Goal: Information Seeking & Learning: Check status

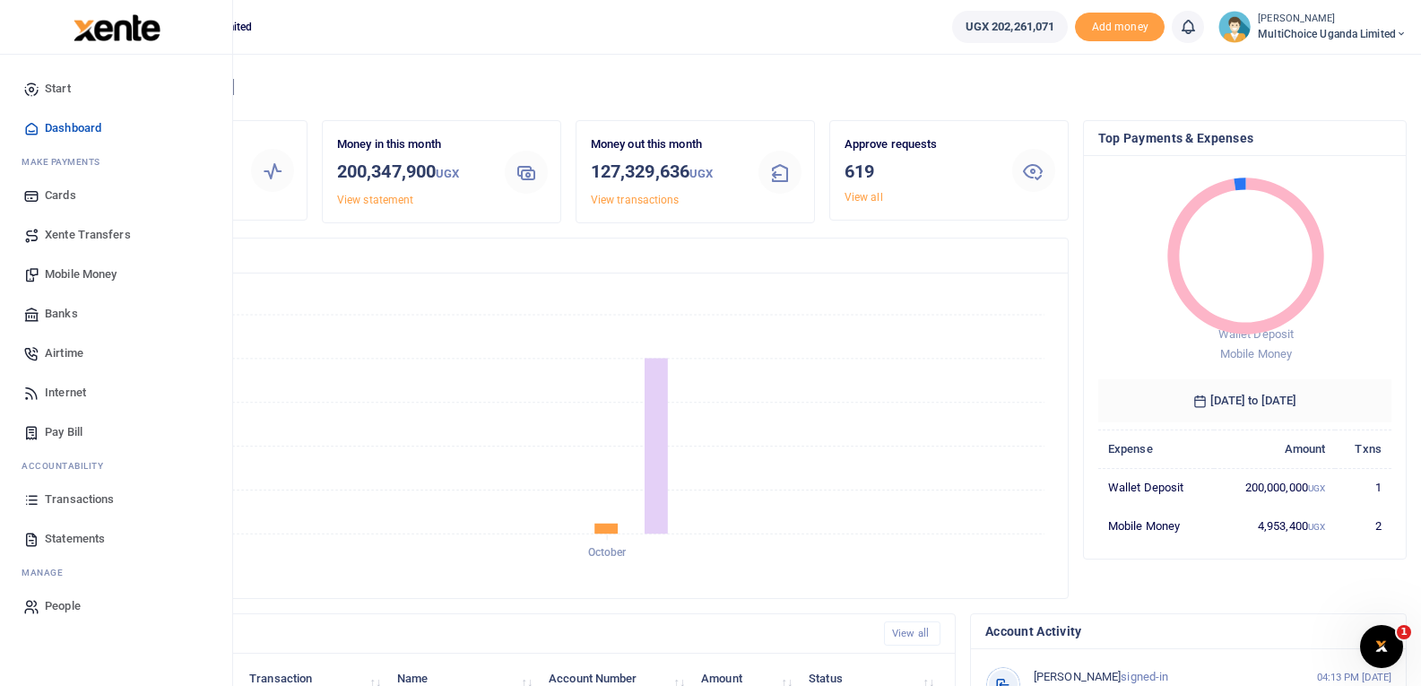
click at [56, 494] on span "Transactions" at bounding box center [79, 499] width 69 height 18
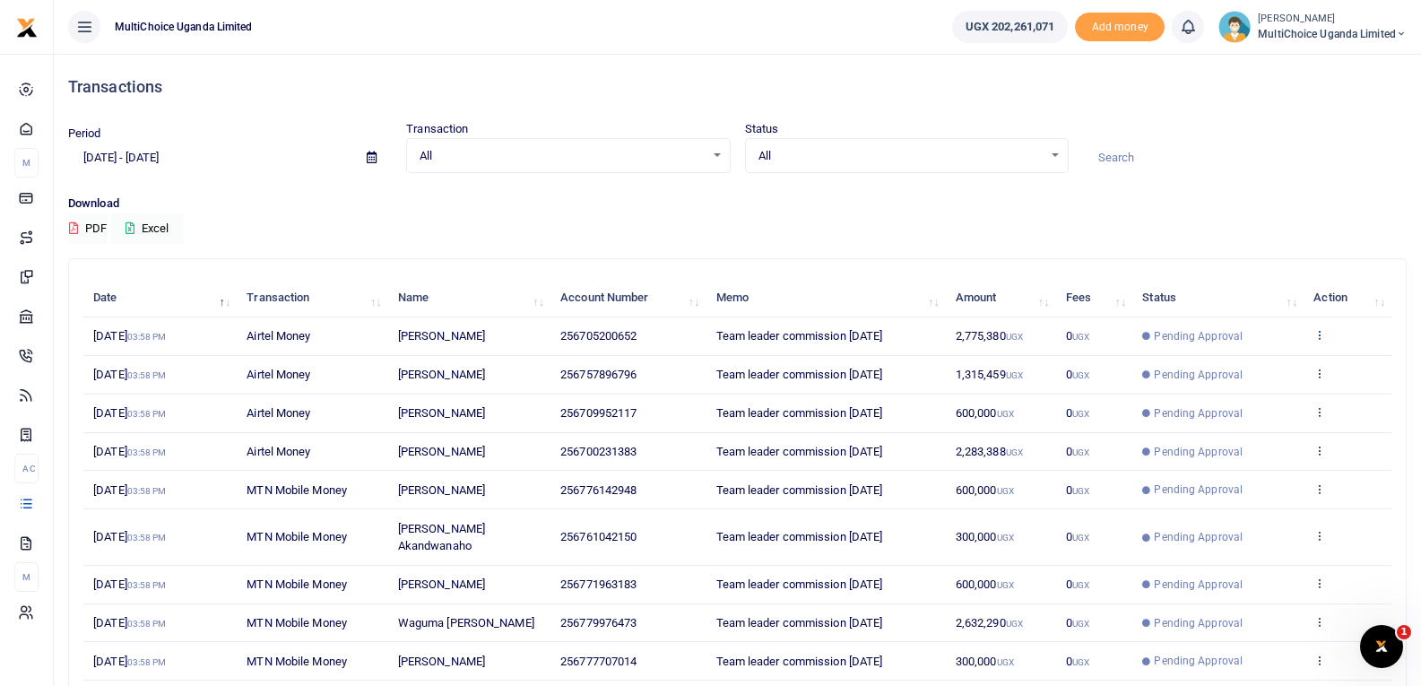
click at [1323, 334] on icon at bounding box center [1319, 334] width 12 height 13
click at [1288, 363] on link "View details" at bounding box center [1254, 364] width 142 height 25
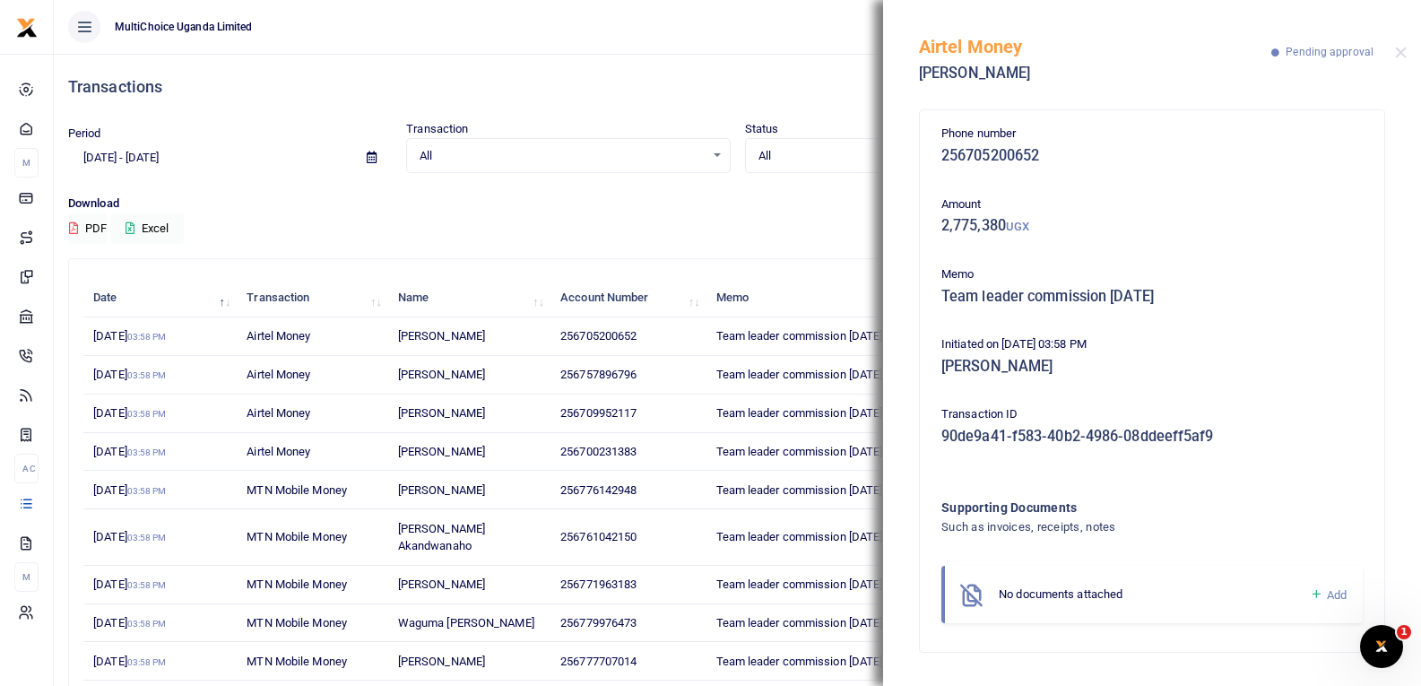
click at [1321, 598] on icon at bounding box center [1316, 594] width 13 height 16
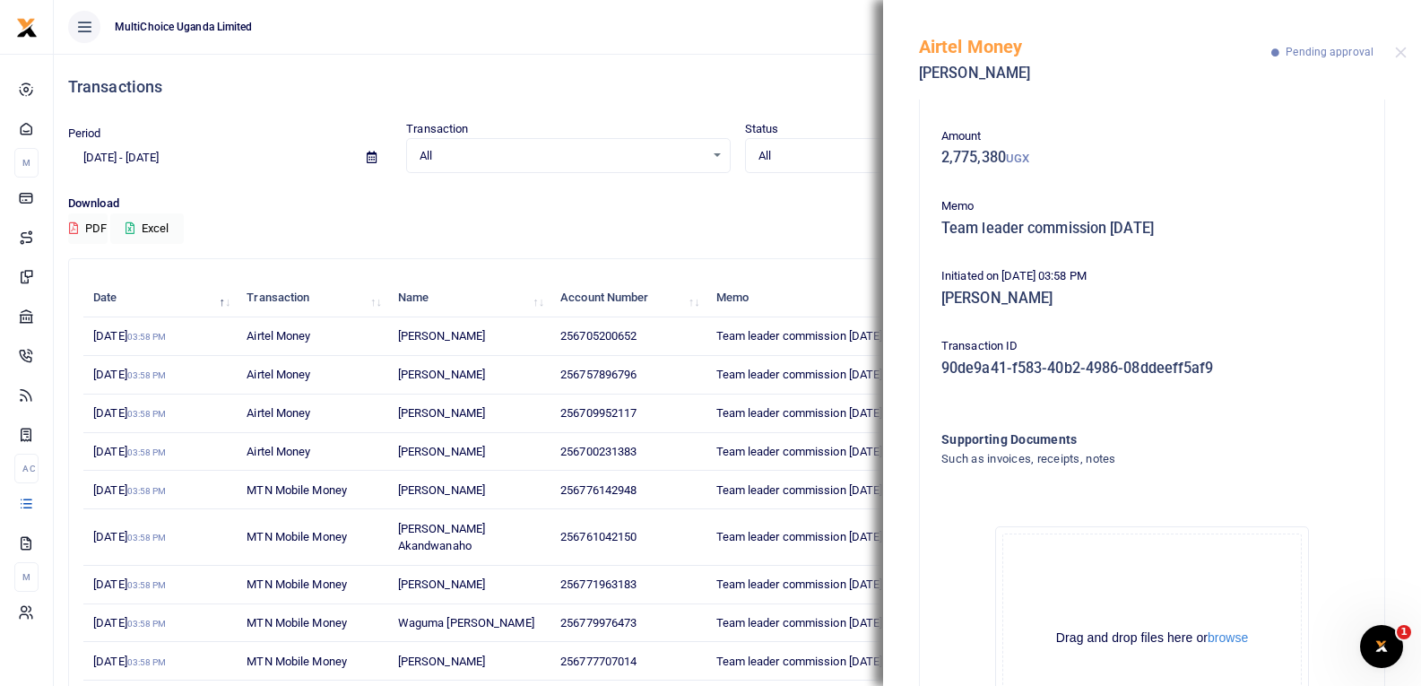
scroll to position [198, 0]
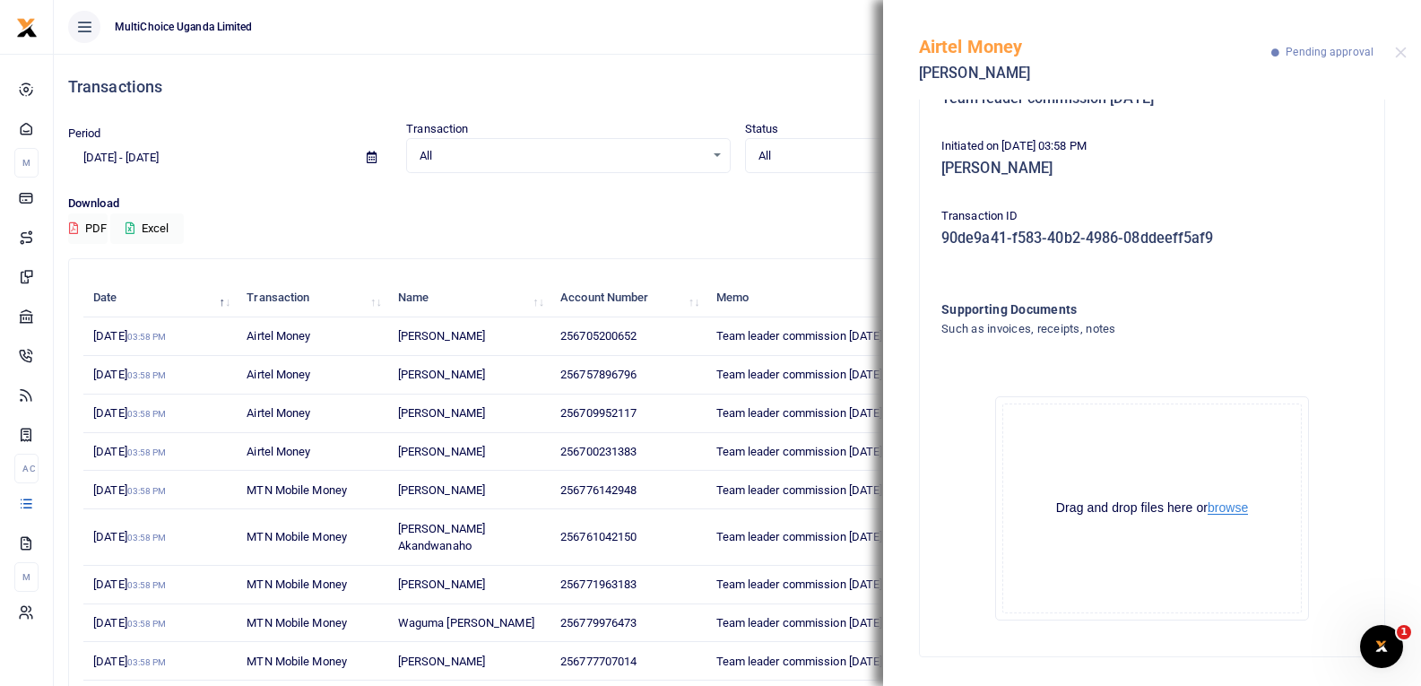
click at [1222, 510] on button "browse" at bounding box center [1228, 507] width 40 height 13
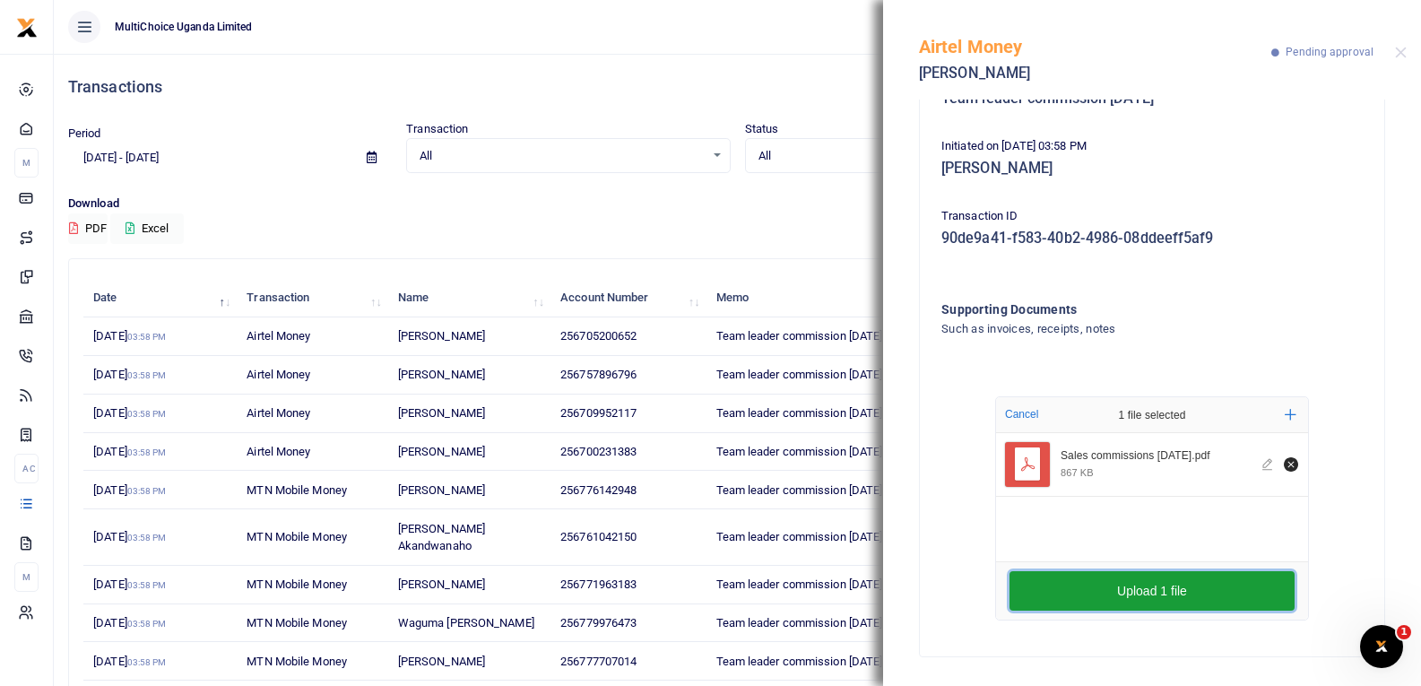
click at [1143, 585] on button "Upload 1 file" at bounding box center [1152, 590] width 285 height 39
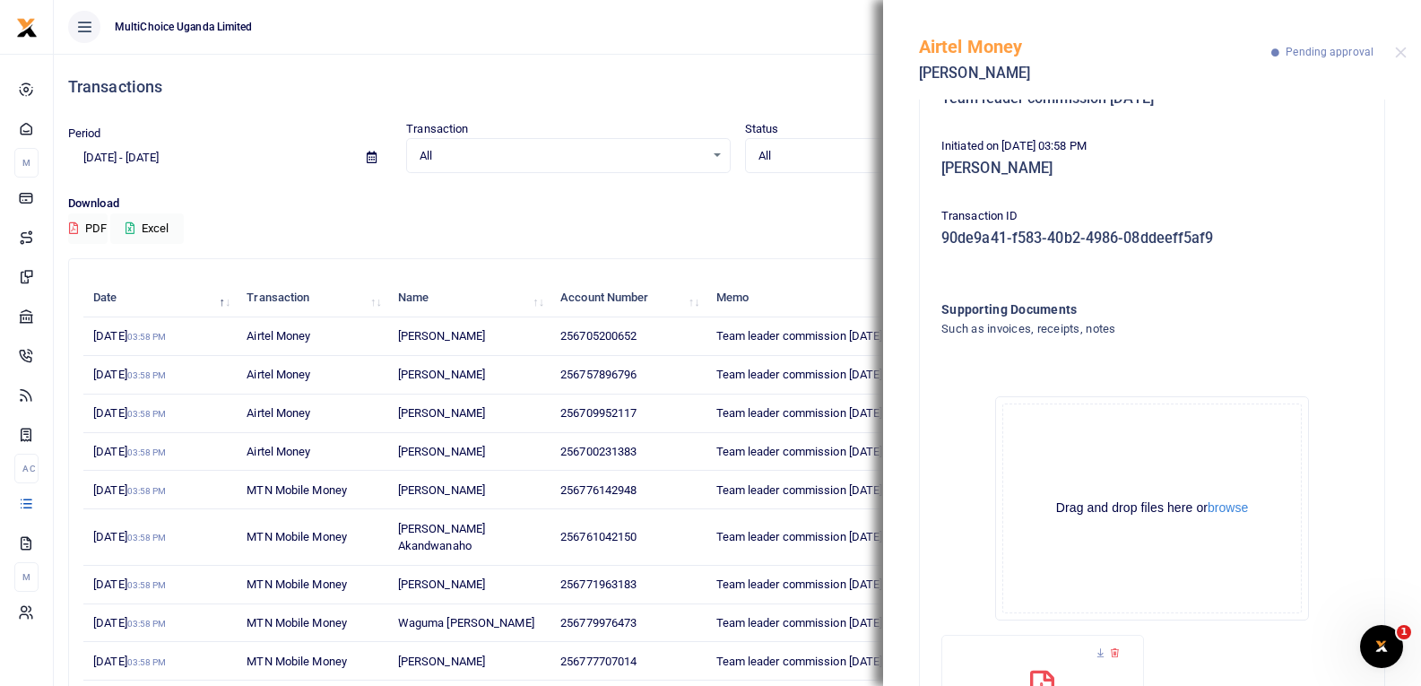
click at [1394, 48] on div "Airtel Money [PERSON_NAME] Pending approval" at bounding box center [1152, 50] width 538 height 100
click at [1406, 49] on button "Close" at bounding box center [1401, 53] width 12 height 12
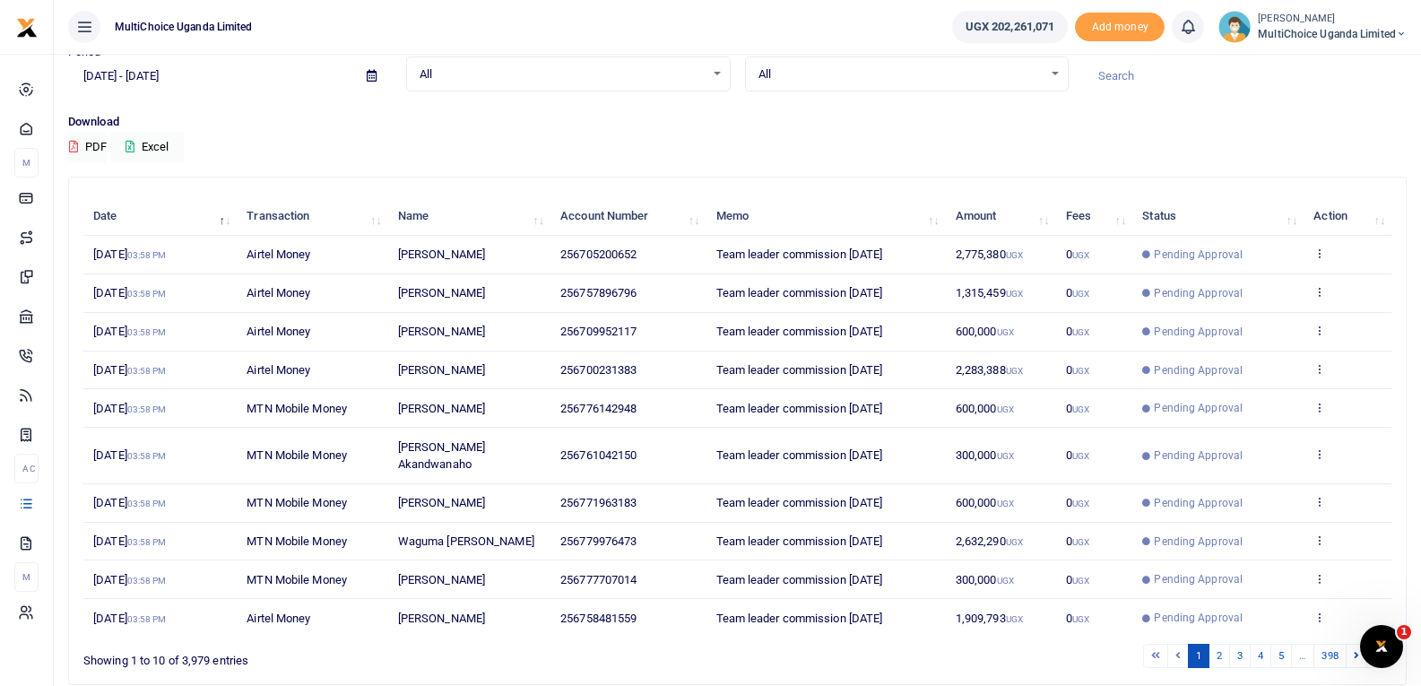
scroll to position [139, 0]
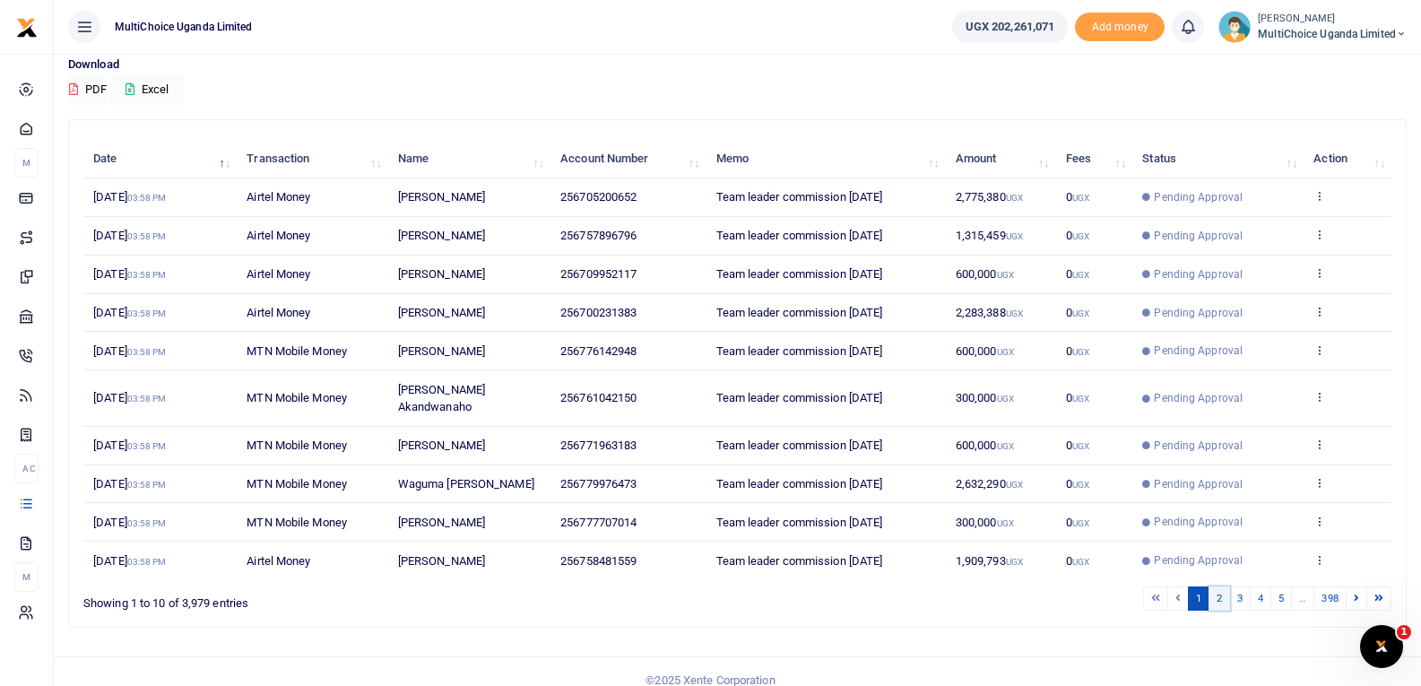
click at [1220, 586] on link "2" at bounding box center [1220, 598] width 22 height 24
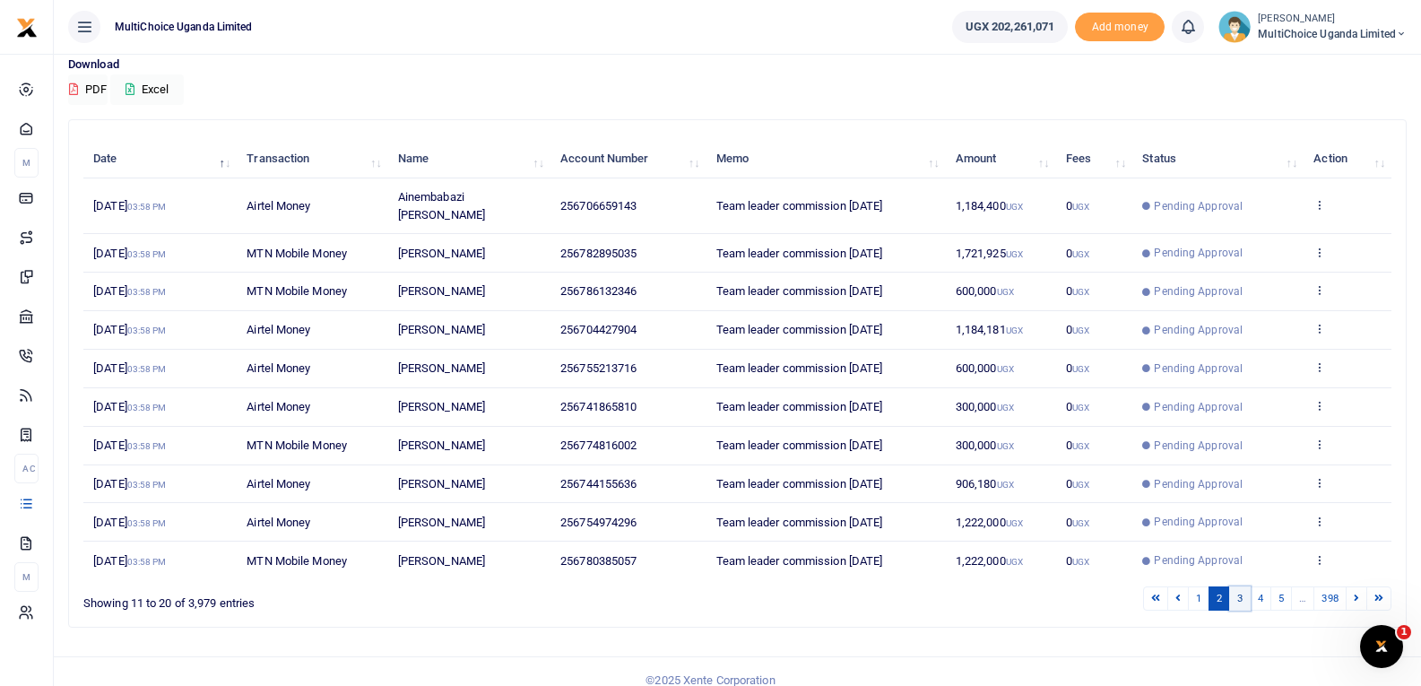
click at [1237, 586] on link "3" at bounding box center [1240, 598] width 22 height 24
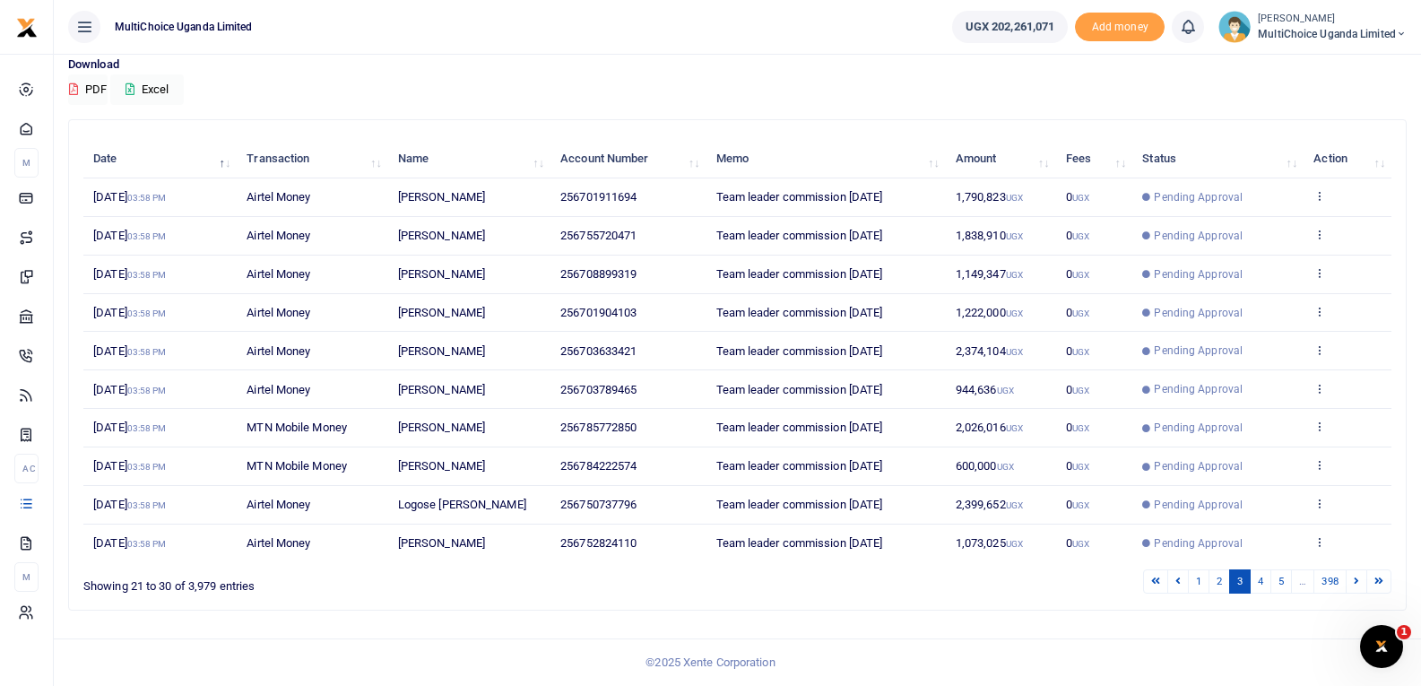
click at [1237, 576] on link "3" at bounding box center [1240, 581] width 22 height 24
click at [1252, 576] on link "4" at bounding box center [1261, 581] width 22 height 24
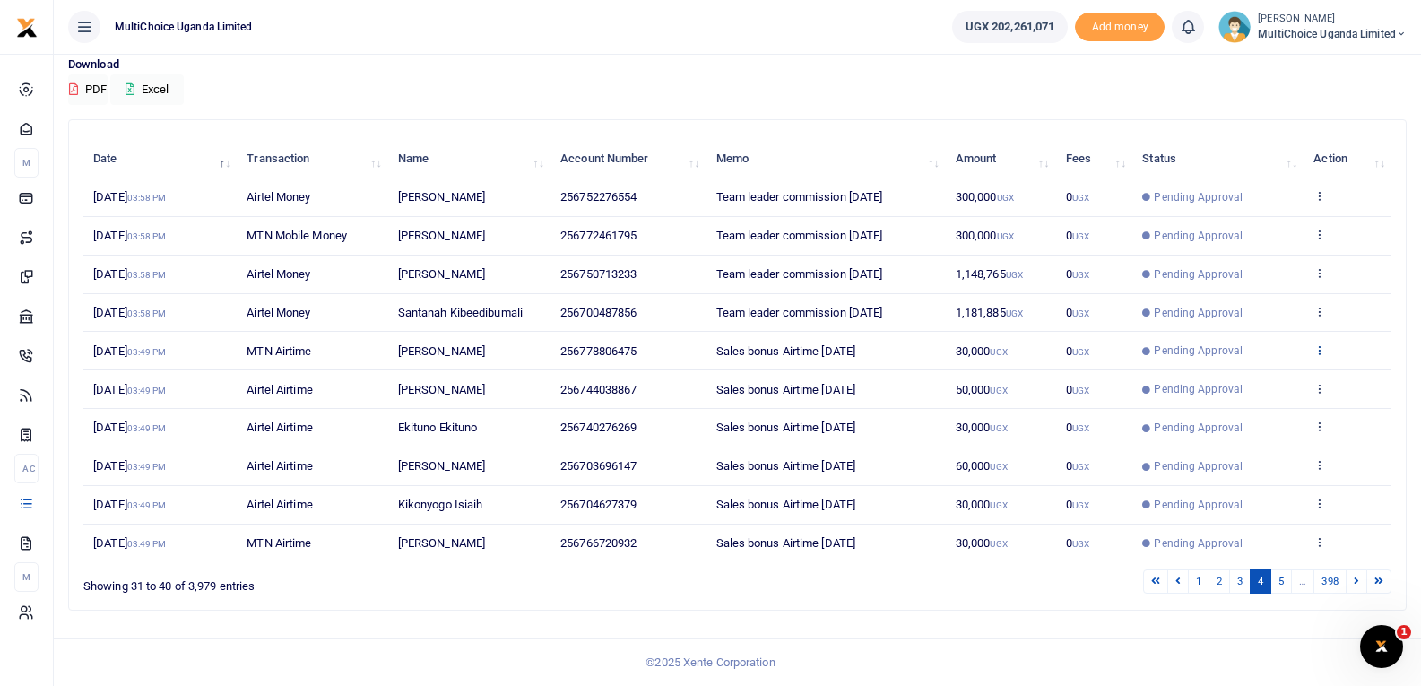
click at [1316, 346] on icon at bounding box center [1319, 349] width 12 height 13
click at [1300, 382] on link "View details" at bounding box center [1254, 380] width 142 height 25
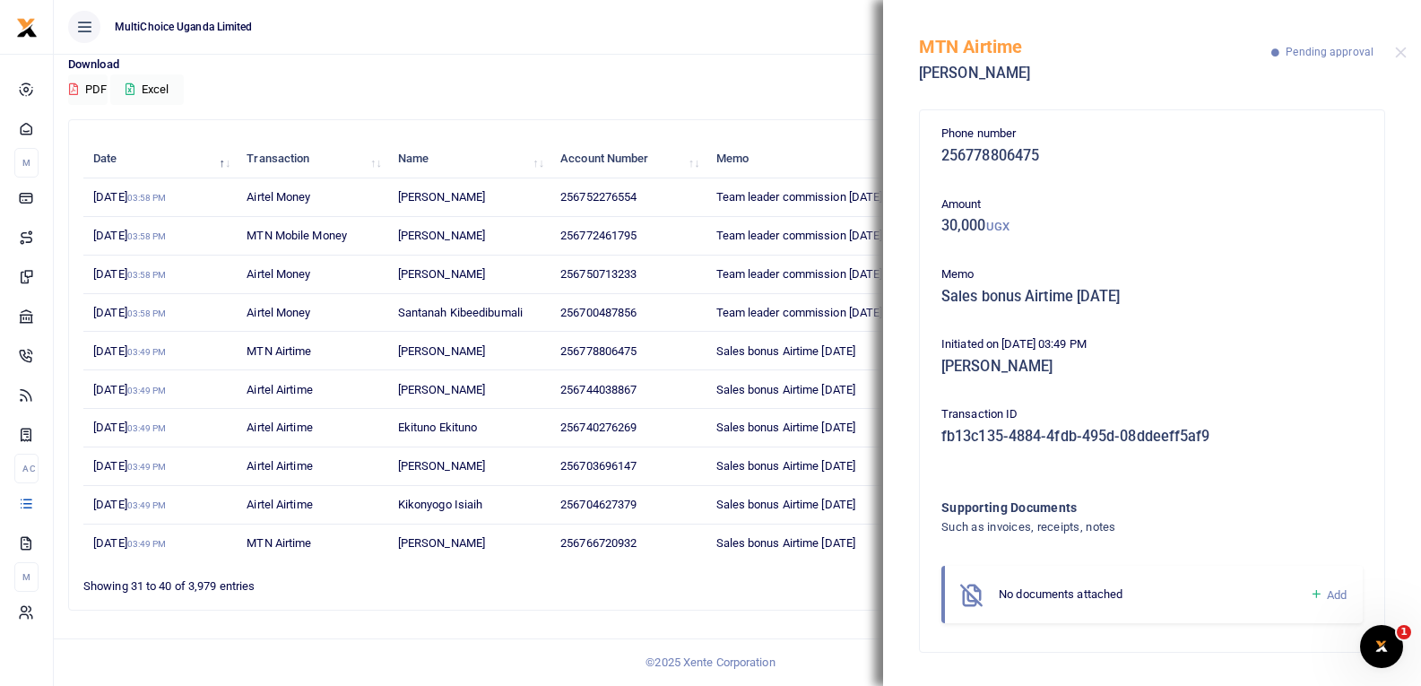
click at [1314, 586] on icon at bounding box center [1316, 594] width 13 height 16
click at [1313, 593] on icon at bounding box center [1316, 594] width 13 height 16
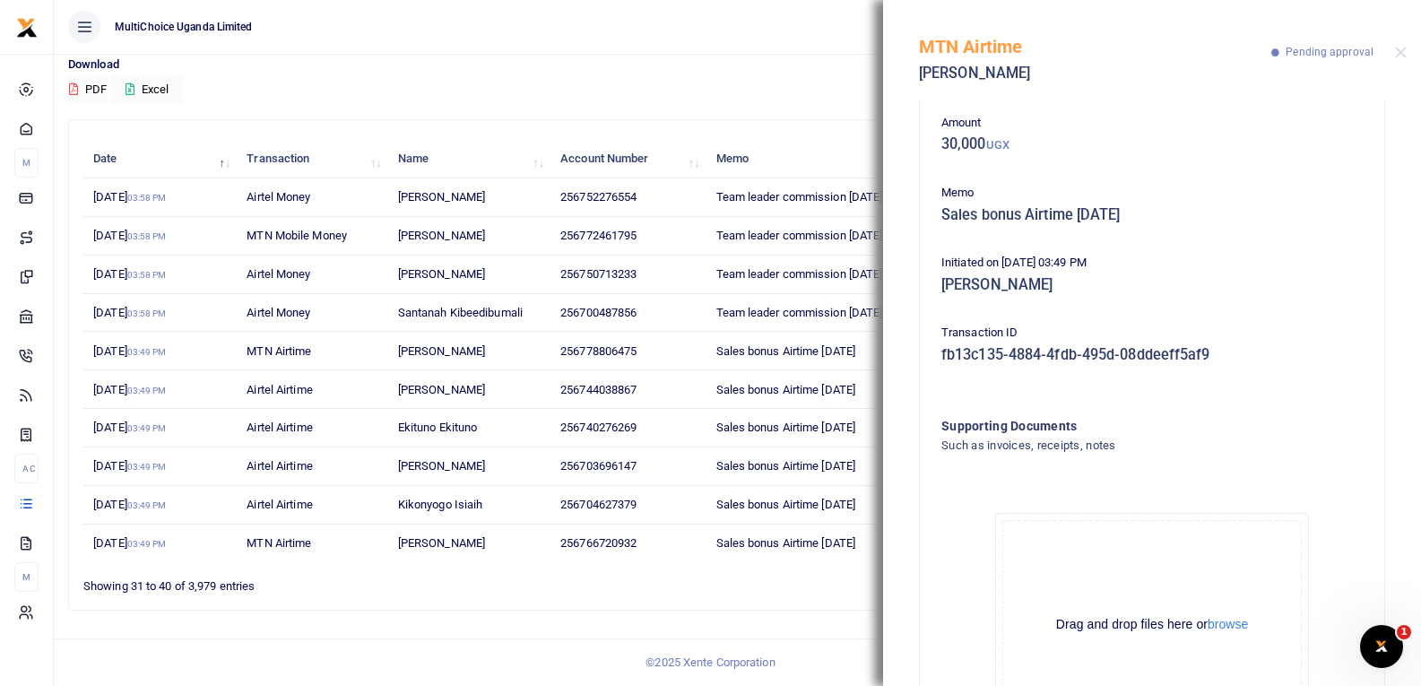
scroll to position [198, 0]
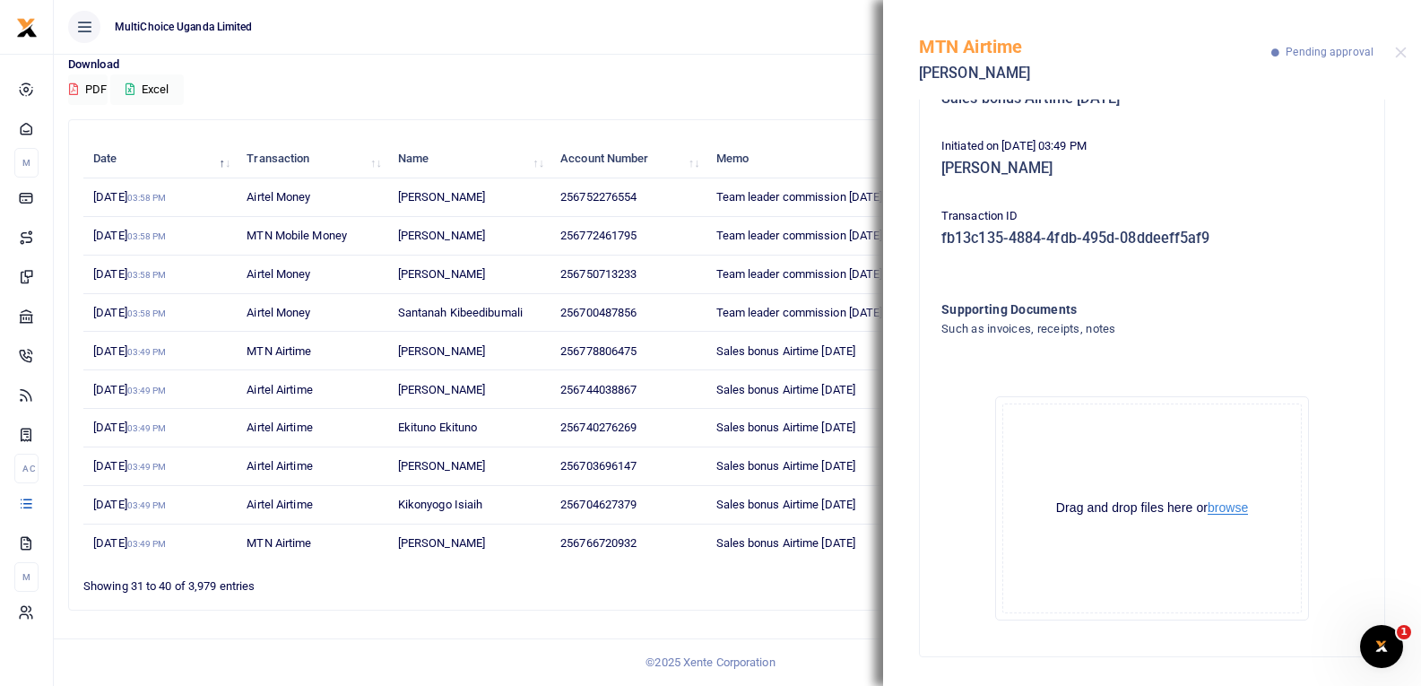
click at [1220, 501] on button "browse" at bounding box center [1228, 507] width 40 height 13
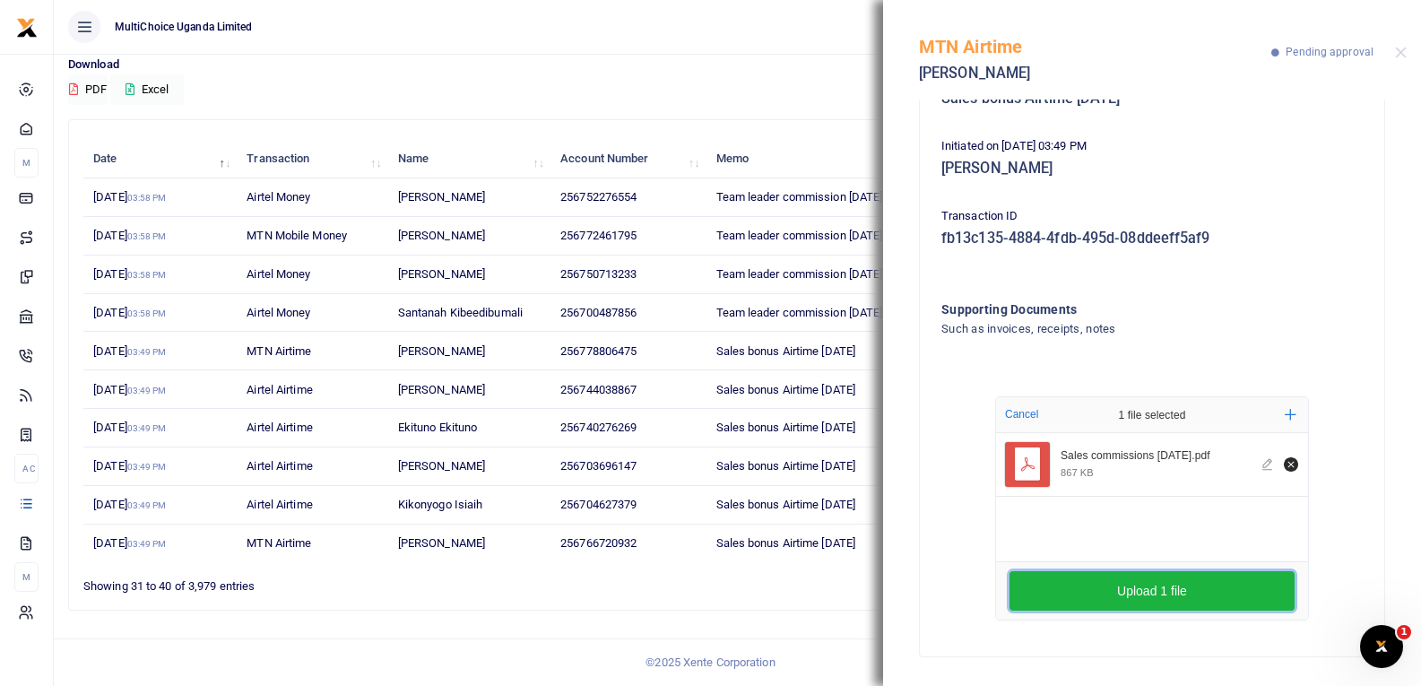
click at [1139, 597] on button "Upload 1 file" at bounding box center [1152, 590] width 285 height 39
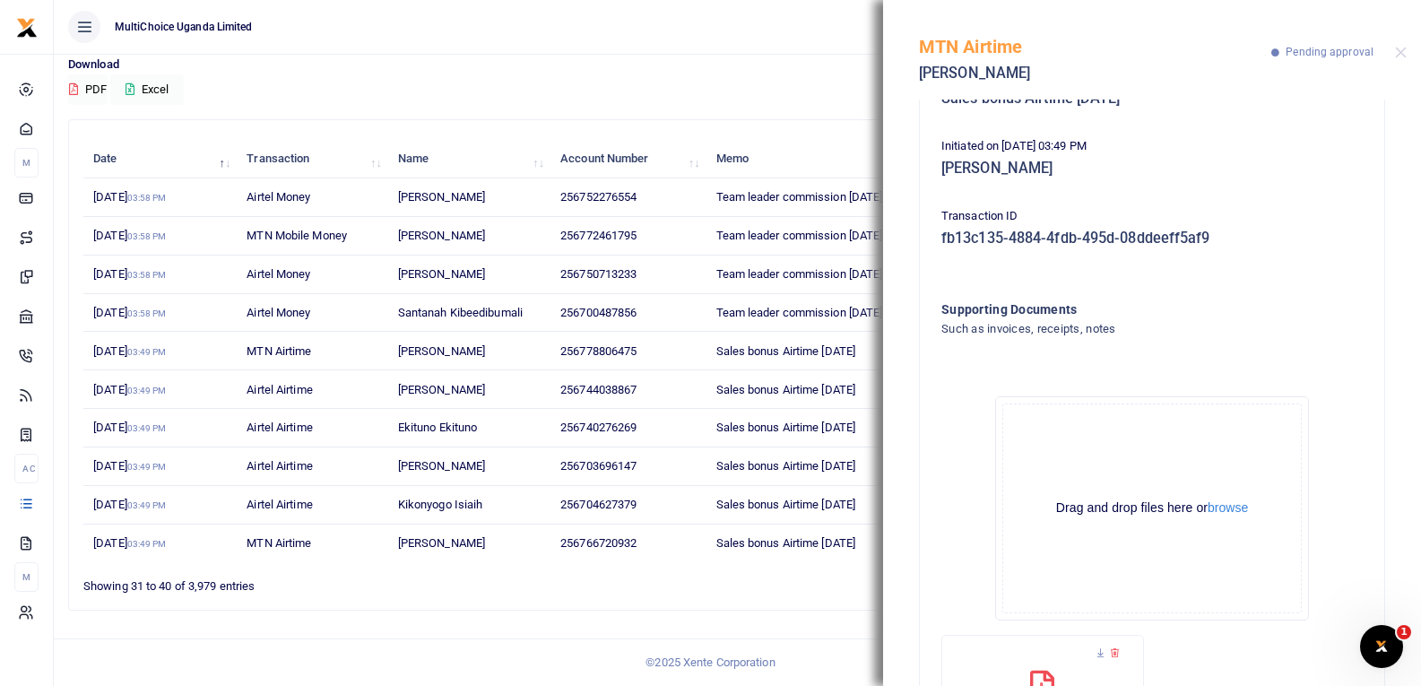
click at [769, 355] on span "Sales bonus Airtime [DATE]" at bounding box center [786, 350] width 140 height 13
click at [1241, 507] on button "browse" at bounding box center [1228, 507] width 40 height 13
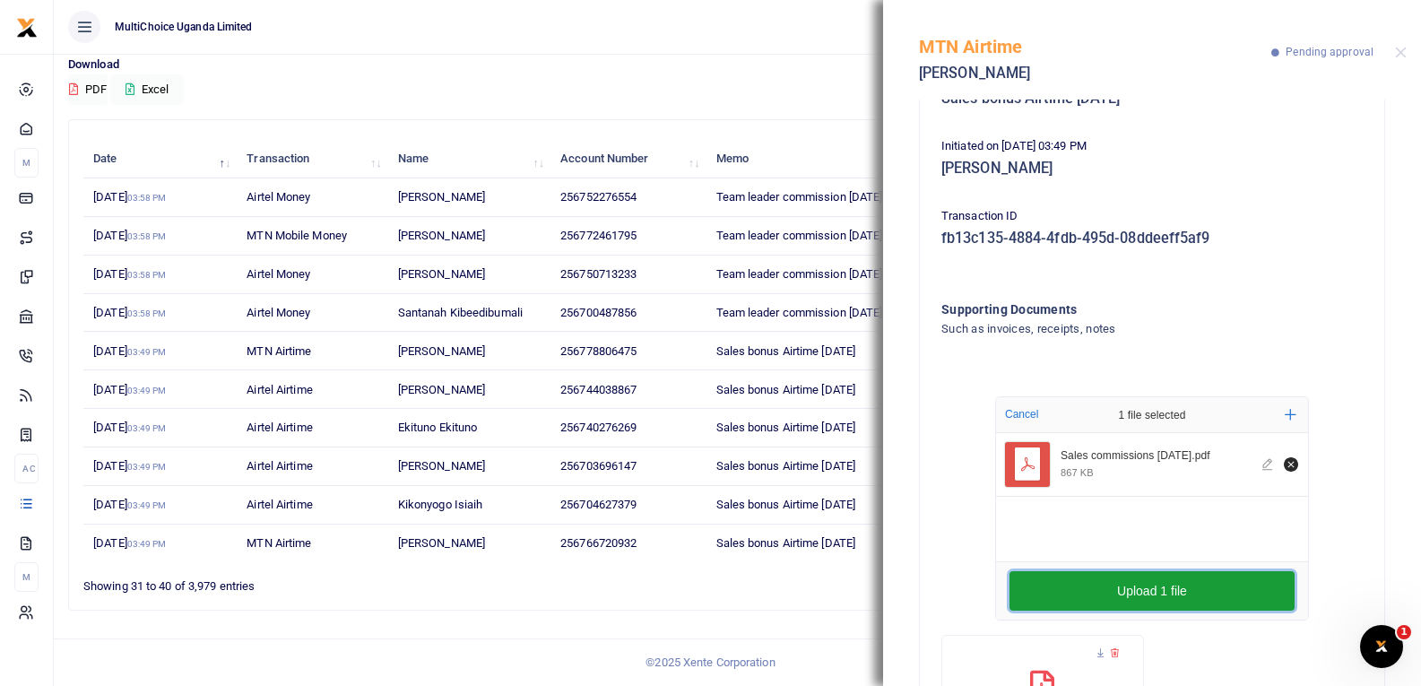
click at [1163, 584] on button "Upload 1 file" at bounding box center [1152, 590] width 285 height 39
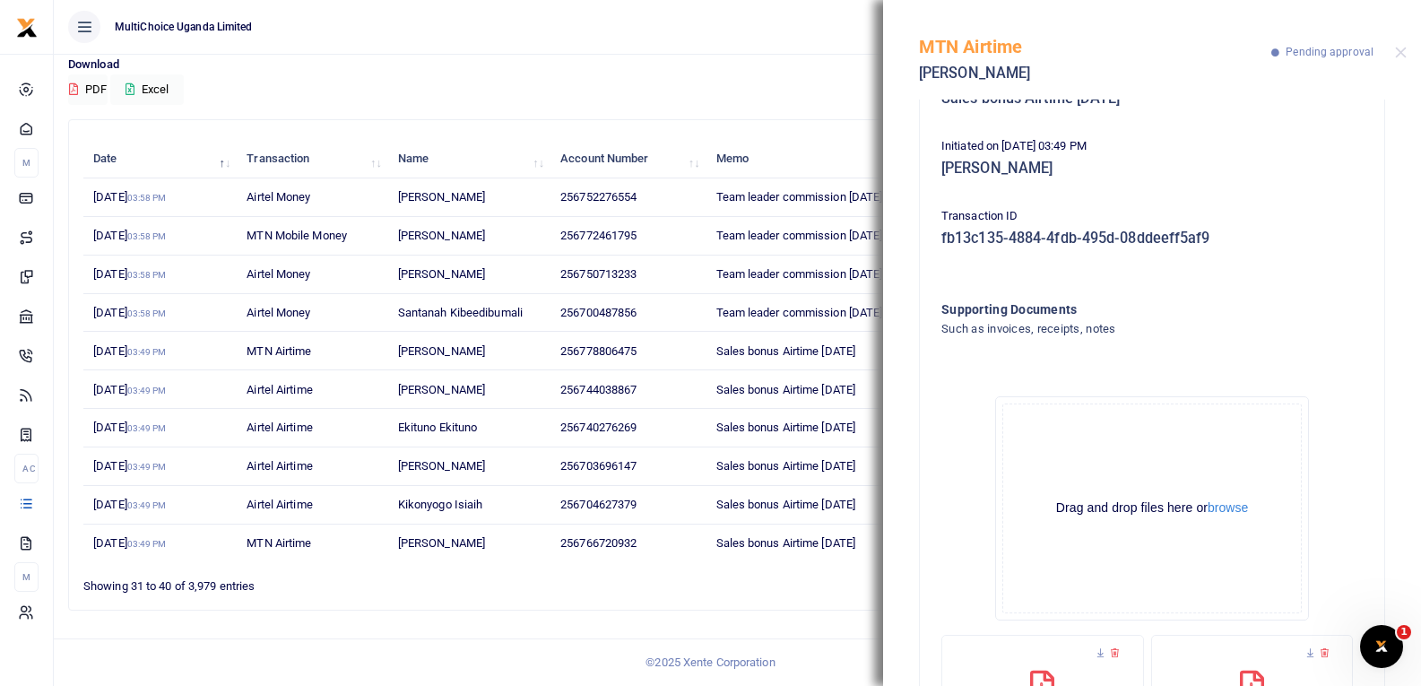
click at [1400, 41] on div "MTN Airtime [PERSON_NAME] Pending approval" at bounding box center [1152, 50] width 538 height 100
click at [1400, 48] on button "Close" at bounding box center [1401, 53] width 12 height 12
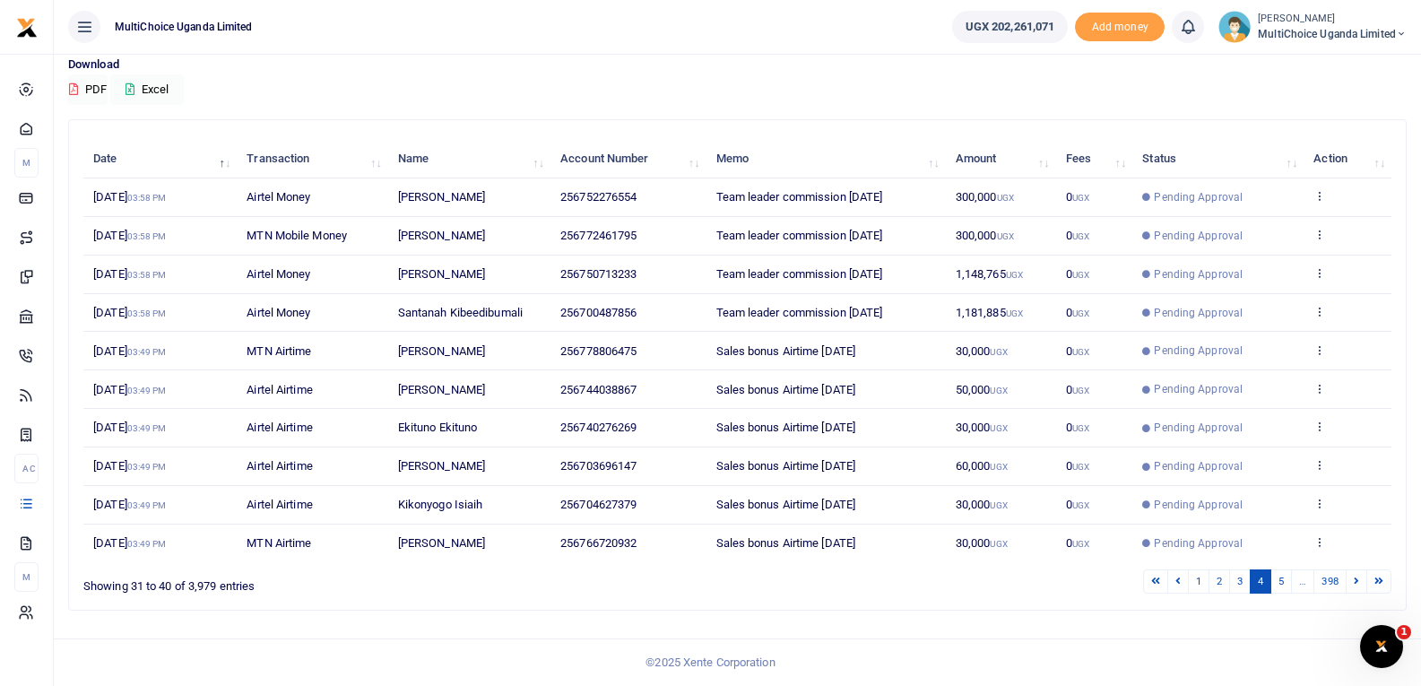
click at [1304, 581] on li "…" at bounding box center [1303, 581] width 22 height 24
click at [1287, 581] on link "5" at bounding box center [1281, 581] width 22 height 24
click at [1287, 581] on link "6" at bounding box center [1281, 581] width 22 height 24
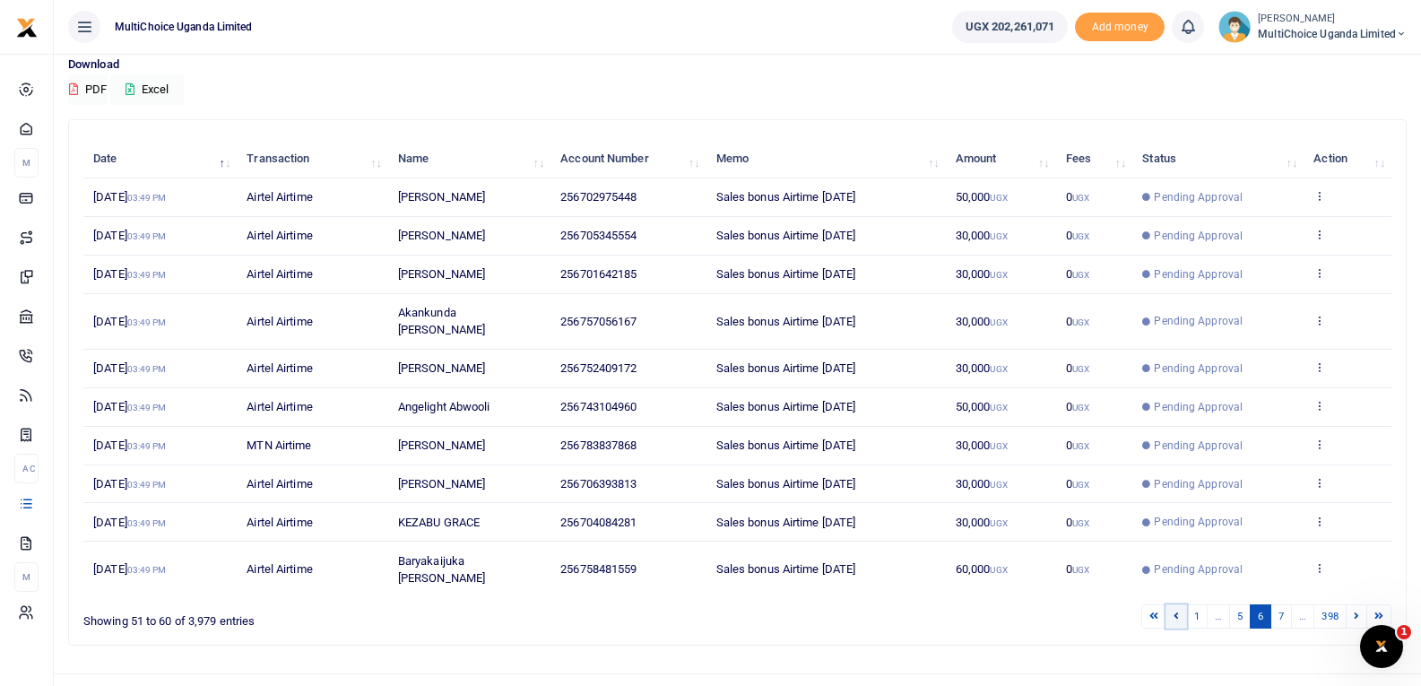
click at [1171, 604] on link at bounding box center [1177, 616] width 22 height 24
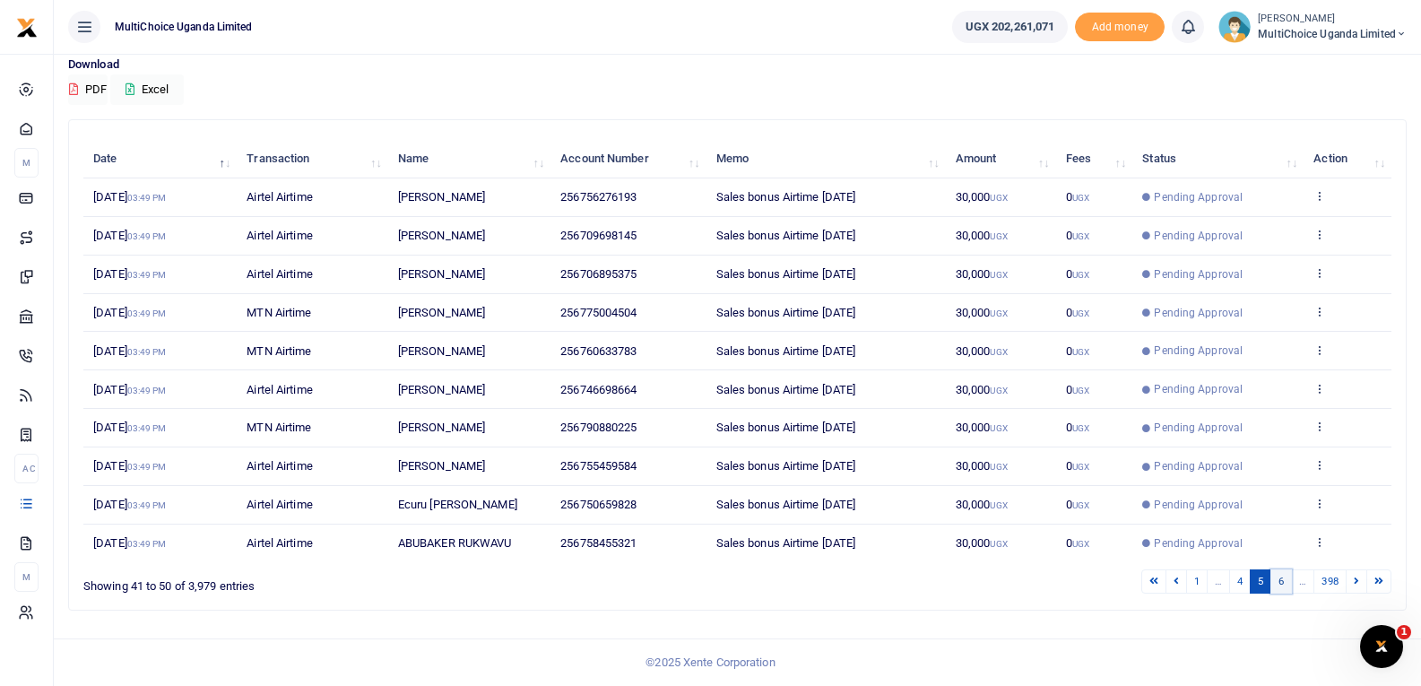
click at [1274, 580] on link "6" at bounding box center [1281, 581] width 22 height 24
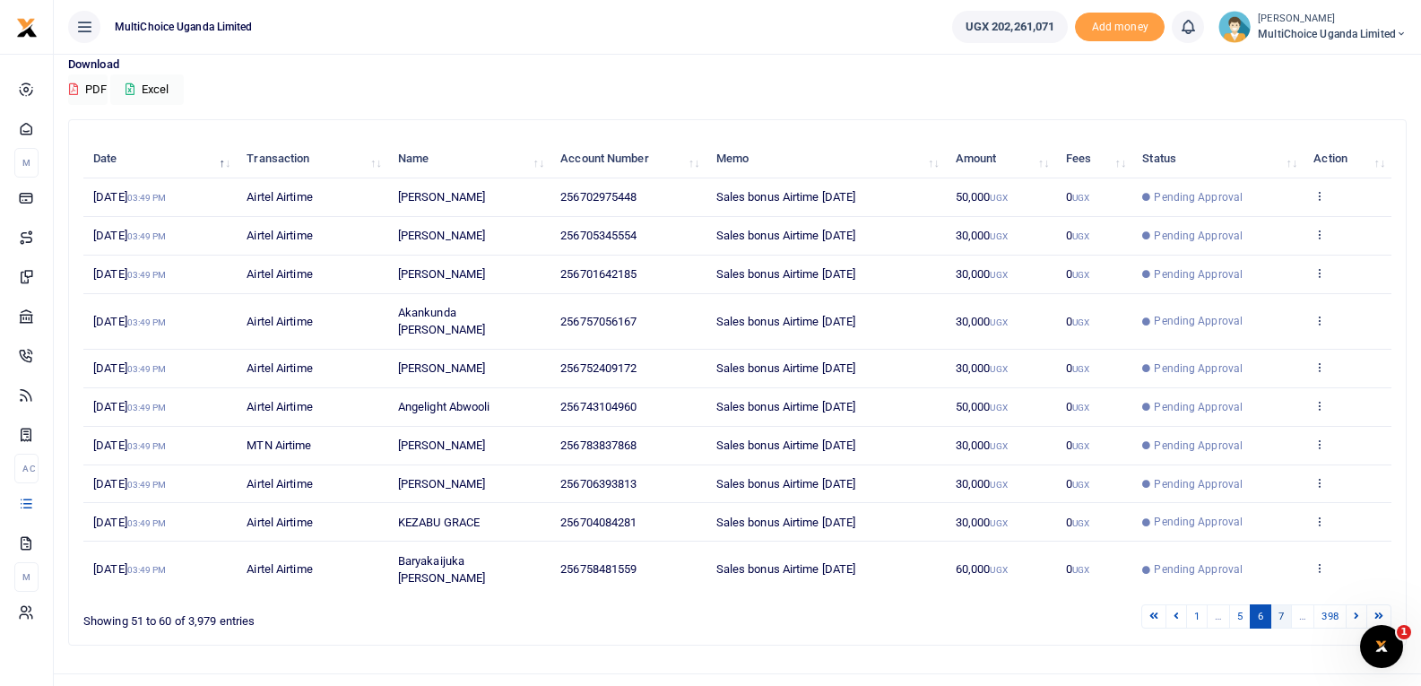
click at [1278, 604] on link "7" at bounding box center [1281, 616] width 22 height 24
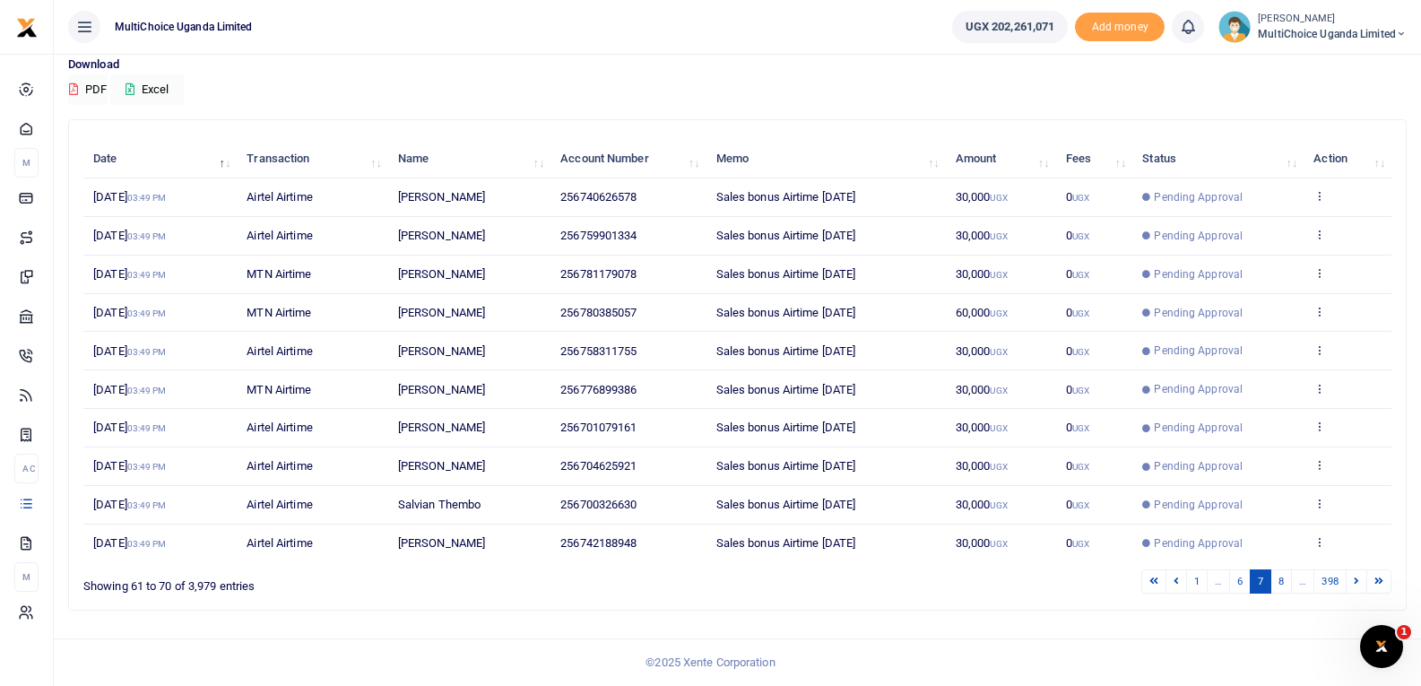
click at [1278, 583] on link "8" at bounding box center [1281, 581] width 22 height 24
click at [1278, 583] on link "9" at bounding box center [1281, 581] width 22 height 24
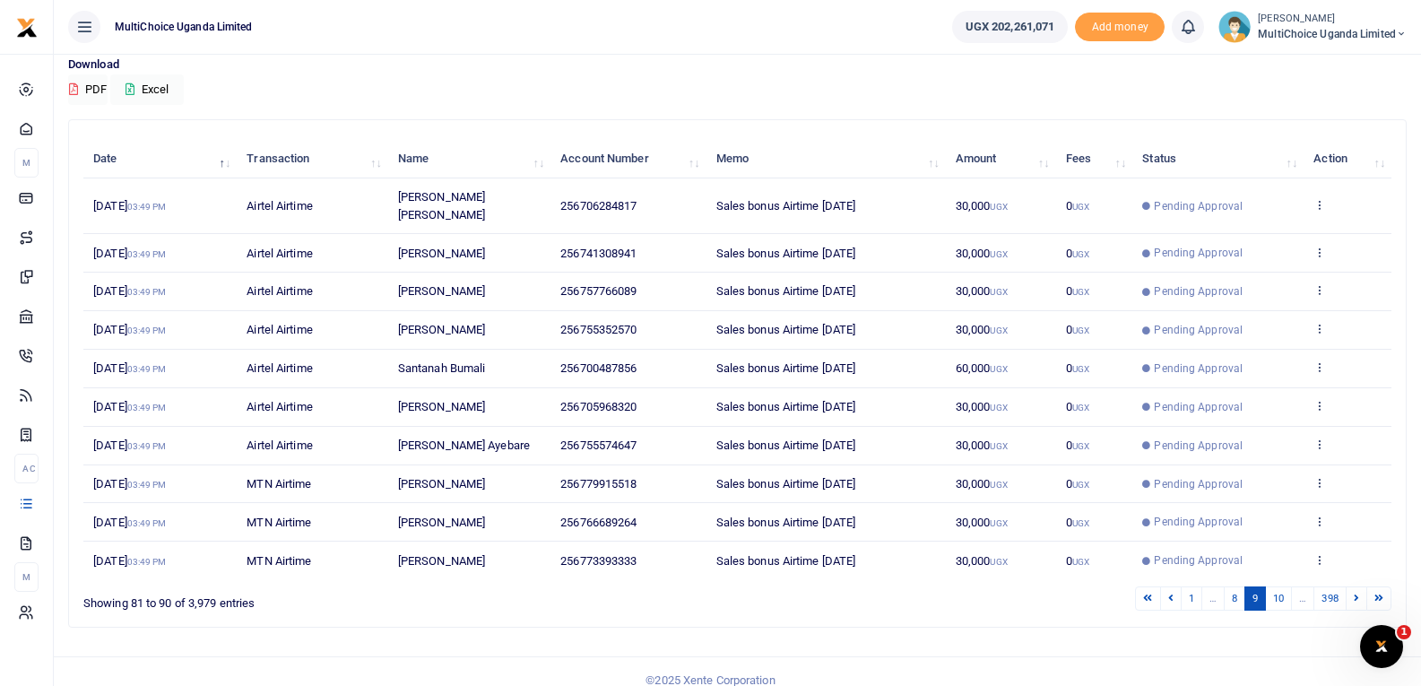
click at [1278, 586] on link "10" at bounding box center [1278, 598] width 27 height 24
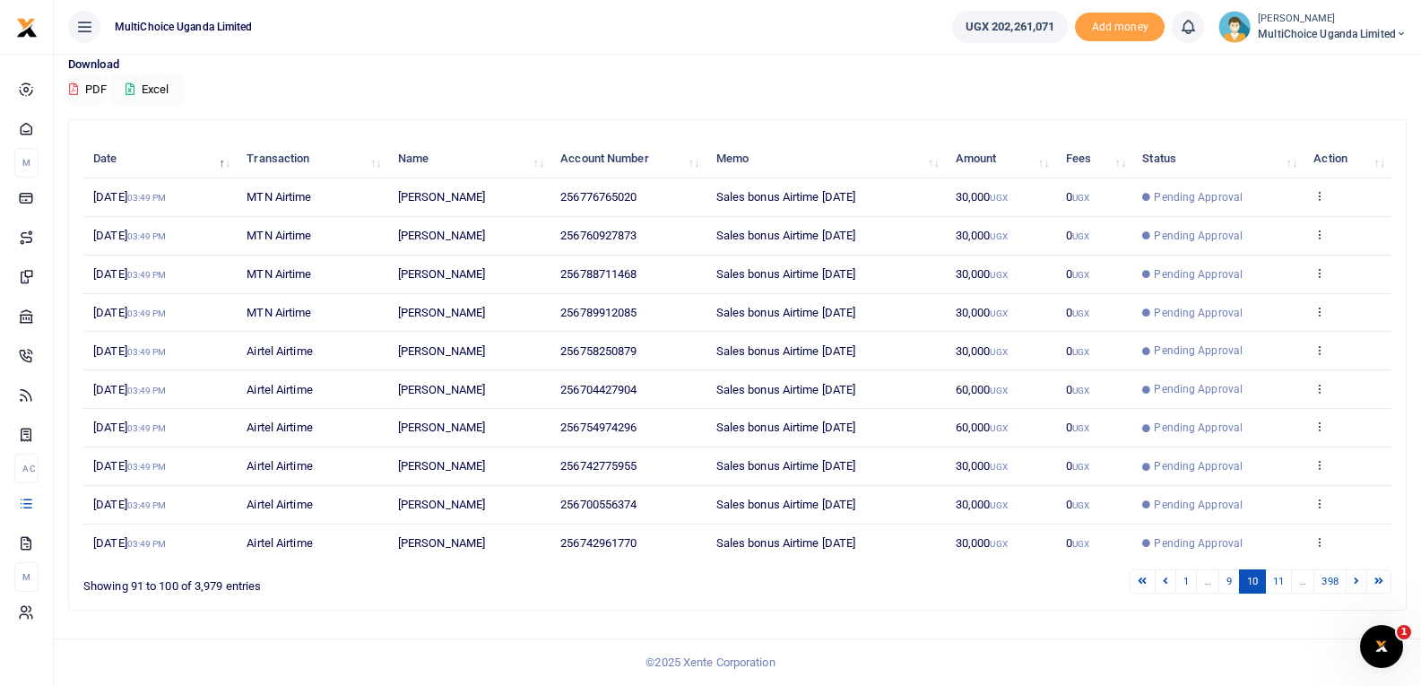
click at [1278, 583] on link "11" at bounding box center [1278, 581] width 27 height 24
click at [1278, 583] on link "12" at bounding box center [1278, 581] width 27 height 24
click at [1278, 583] on link "13" at bounding box center [1278, 581] width 27 height 24
click at [1278, 583] on link "14" at bounding box center [1278, 581] width 27 height 24
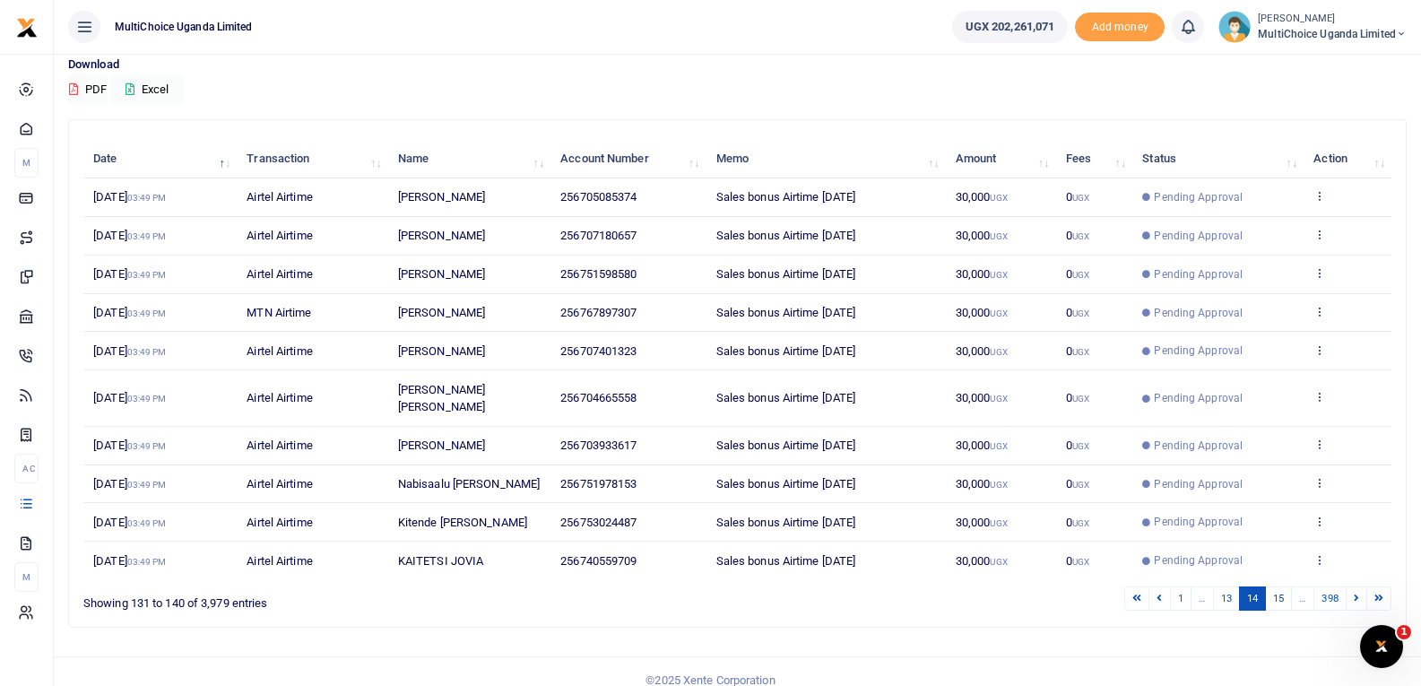
click at [1278, 586] on link "15" at bounding box center [1278, 598] width 27 height 24
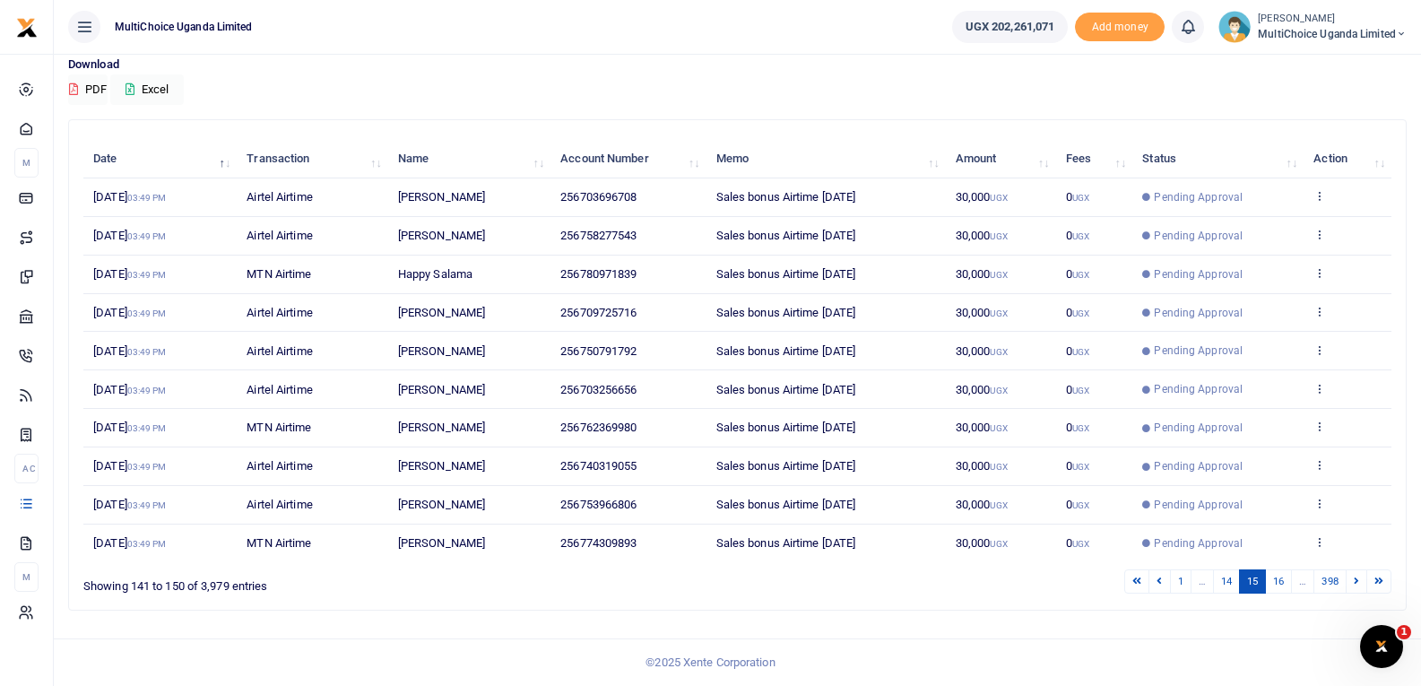
click at [1278, 583] on link "16" at bounding box center [1278, 581] width 27 height 24
click at [1278, 583] on link "17" at bounding box center [1278, 581] width 27 height 24
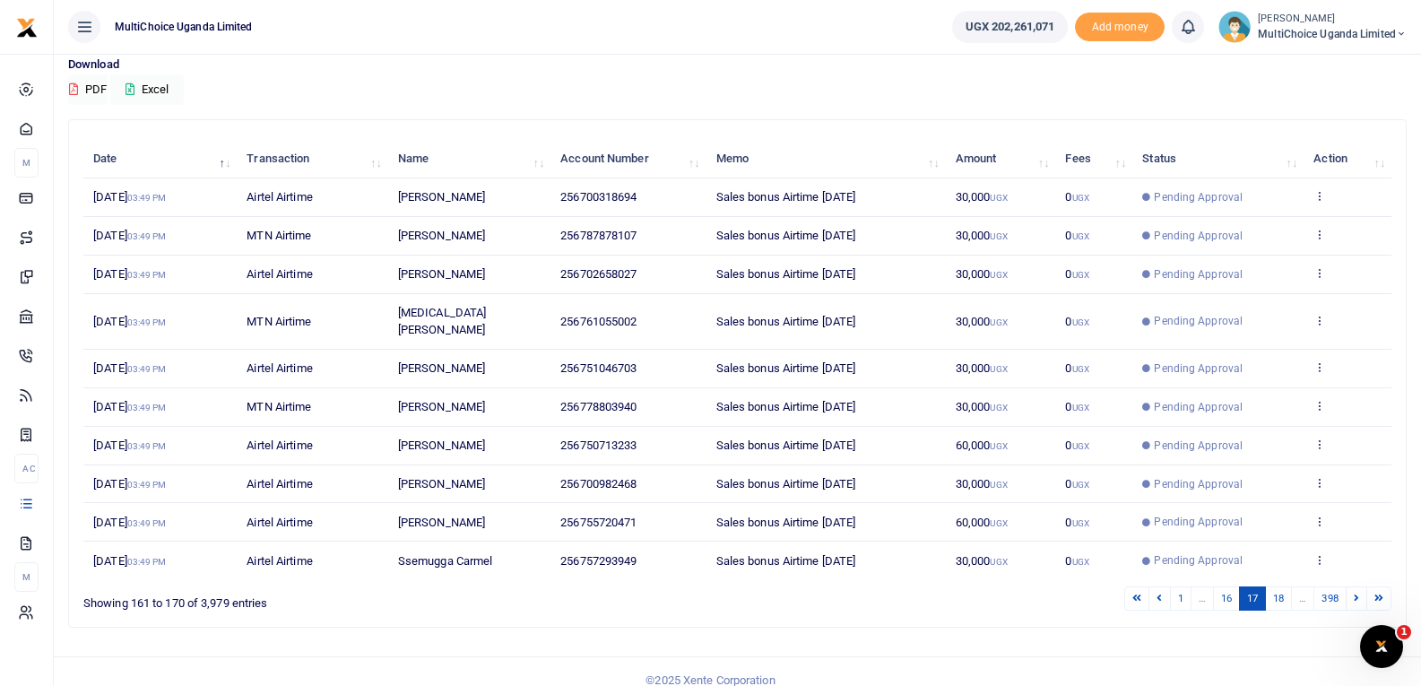
click at [1278, 586] on link "18" at bounding box center [1278, 598] width 27 height 24
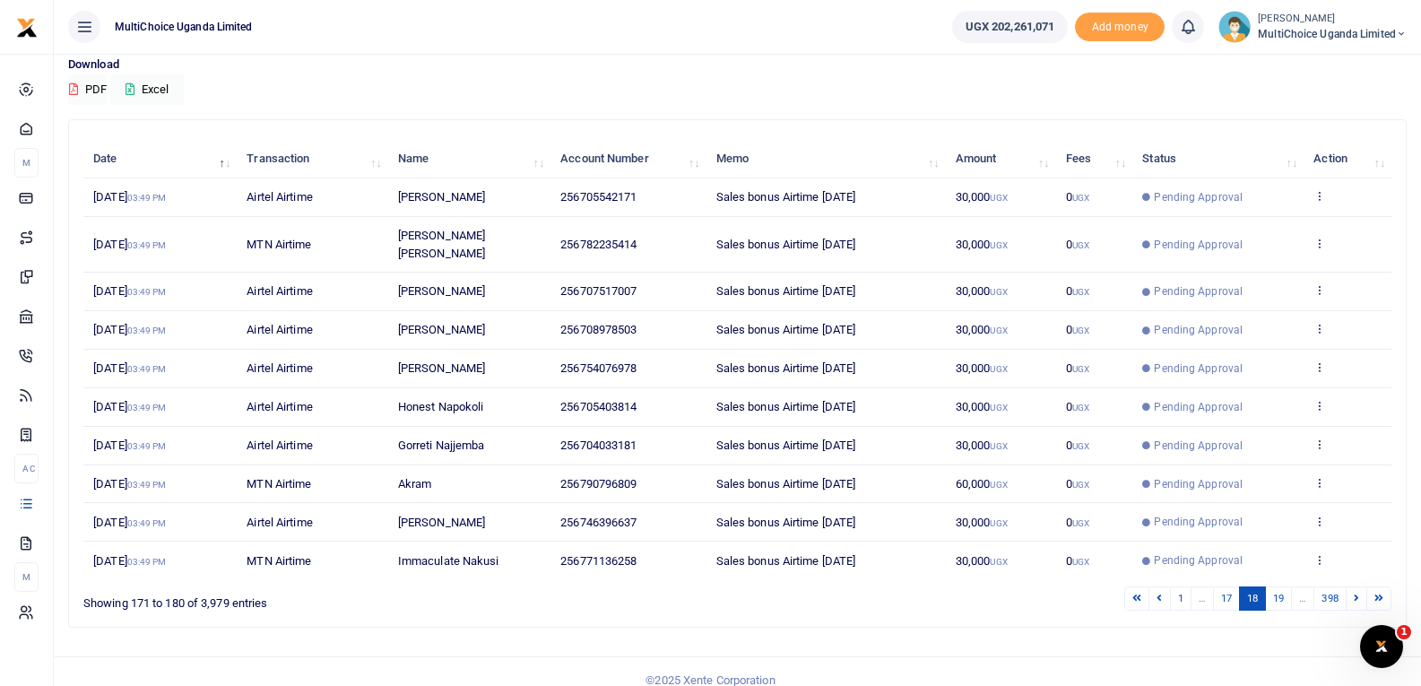
click at [1278, 586] on link "19" at bounding box center [1278, 598] width 27 height 24
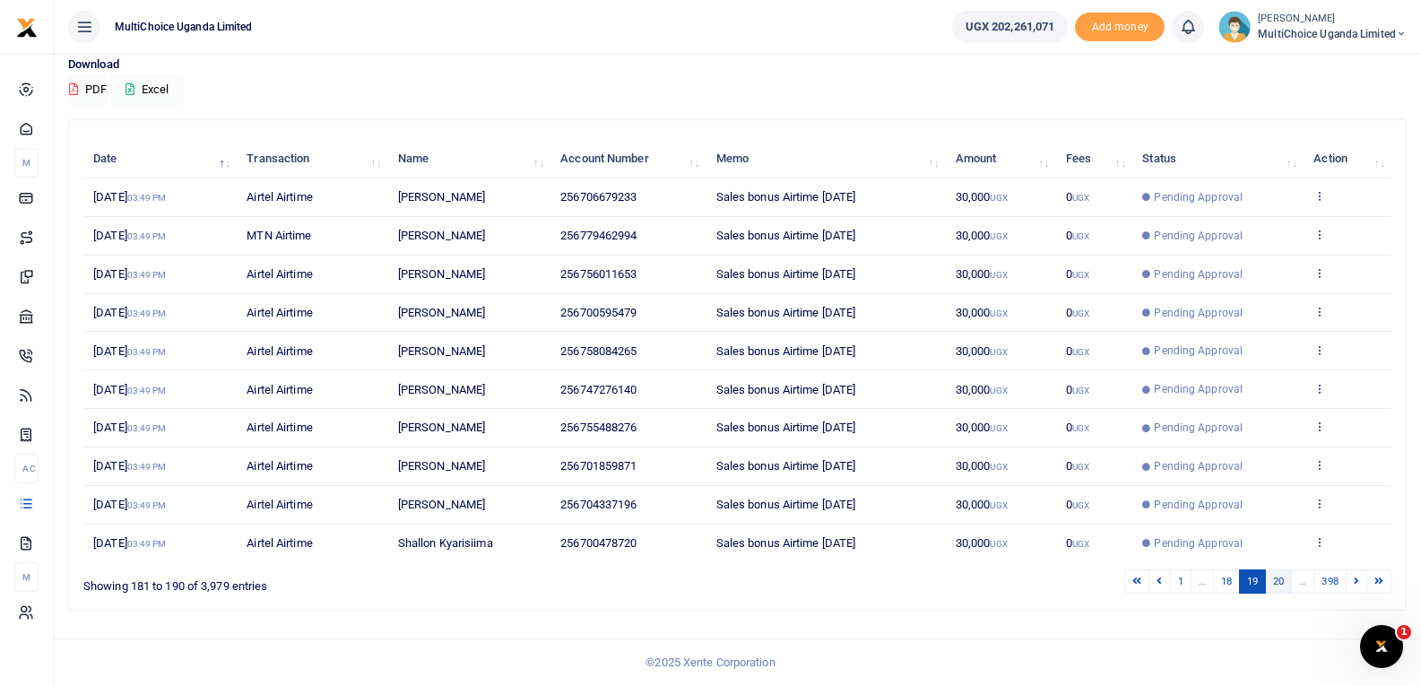
click at [1278, 583] on link "20" at bounding box center [1278, 581] width 27 height 24
click at [1278, 583] on link "21" at bounding box center [1278, 581] width 27 height 24
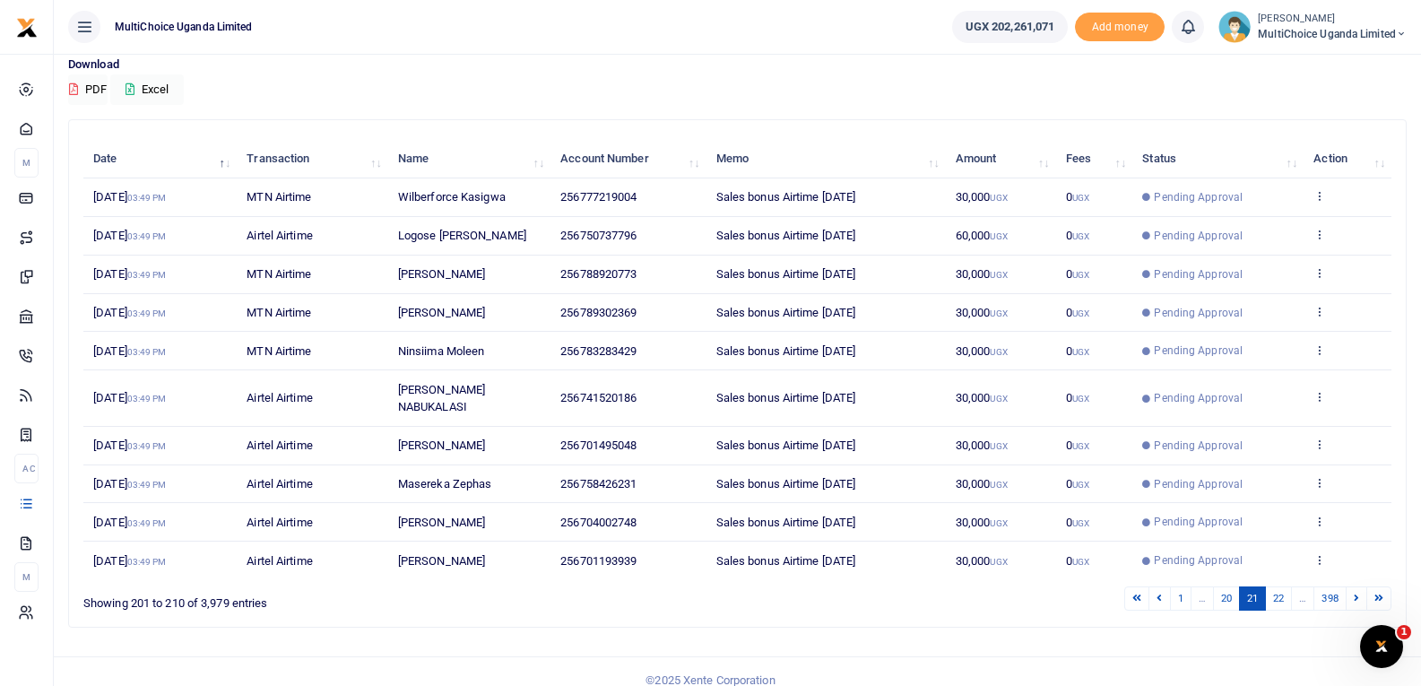
click at [1278, 586] on link "22" at bounding box center [1278, 598] width 27 height 24
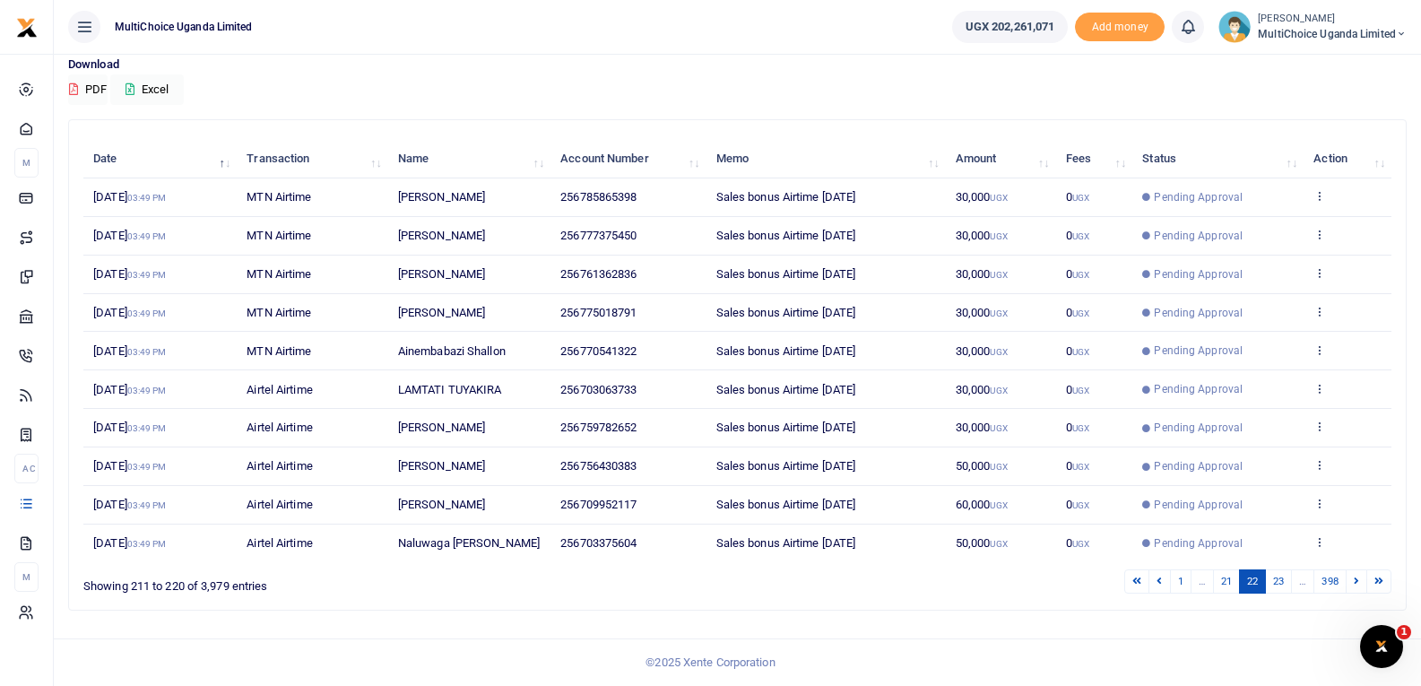
click at [1278, 583] on link "23" at bounding box center [1278, 581] width 27 height 24
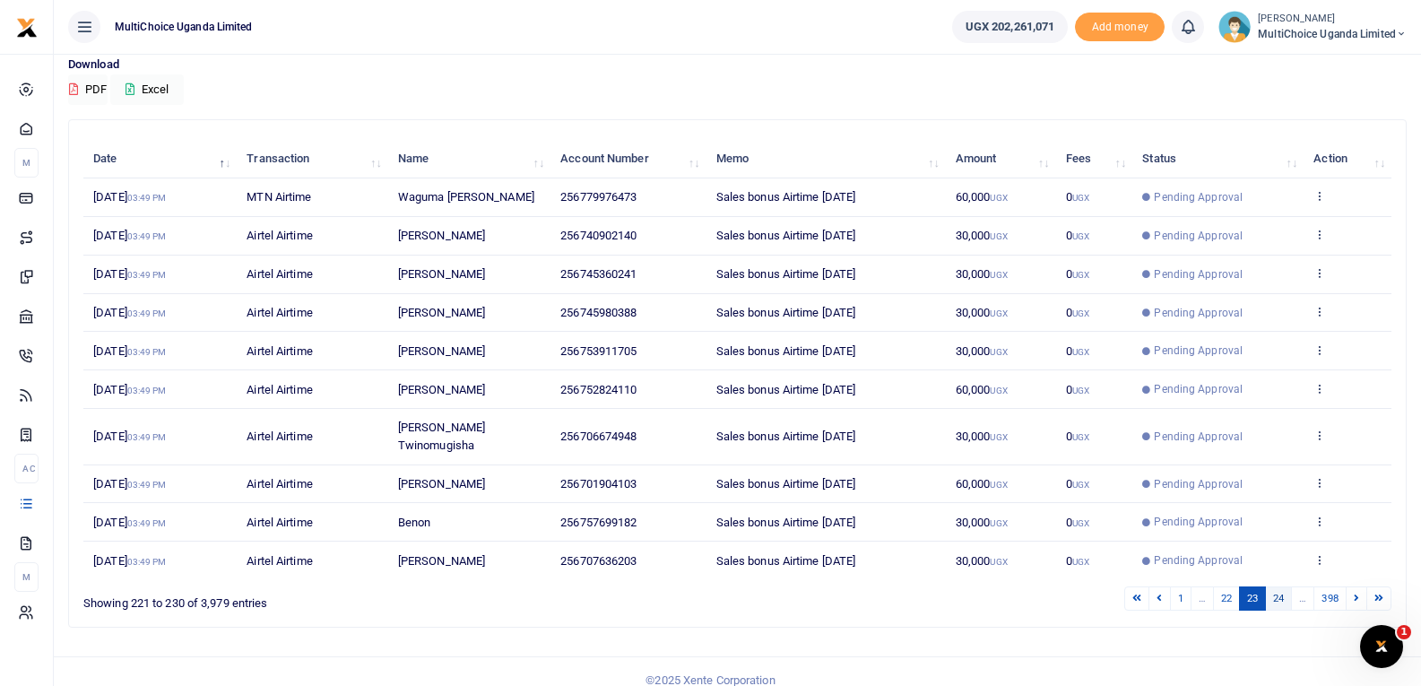
click at [1280, 595] on link "24" at bounding box center [1278, 598] width 27 height 24
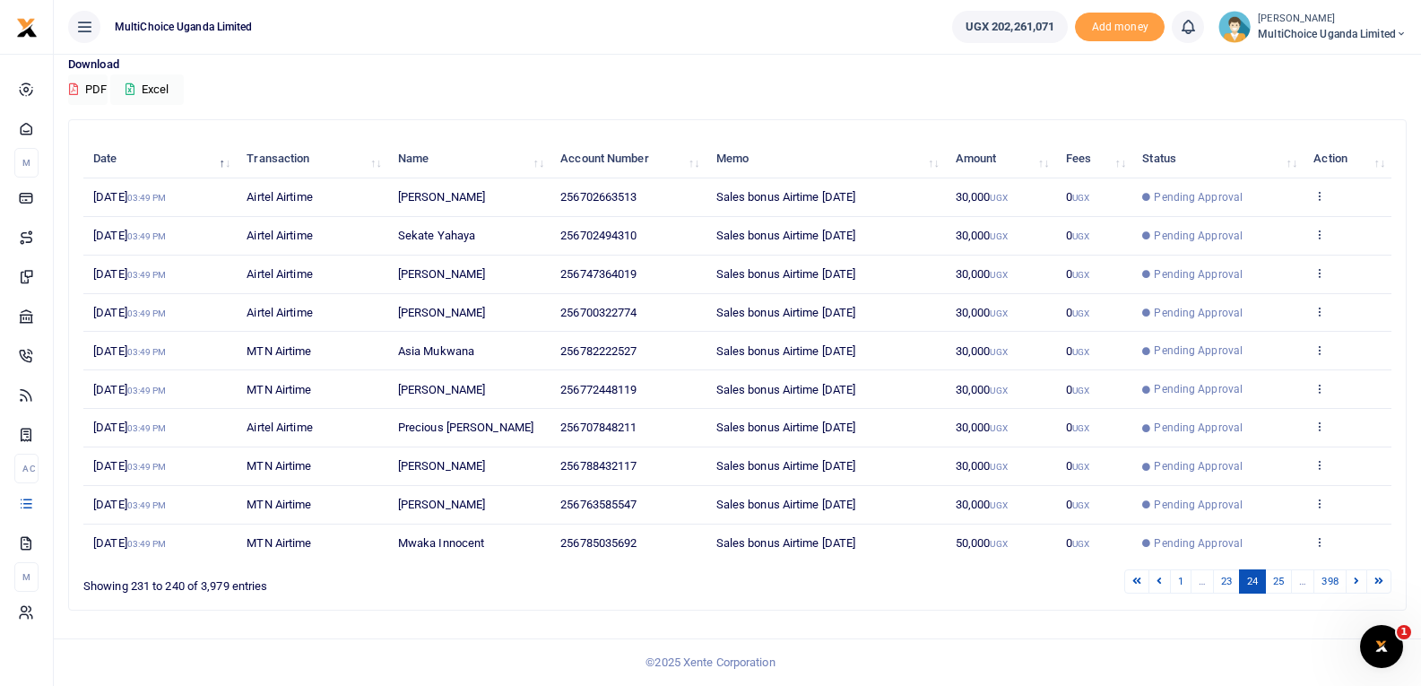
click at [1280, 594] on link "25" at bounding box center [1278, 581] width 27 height 24
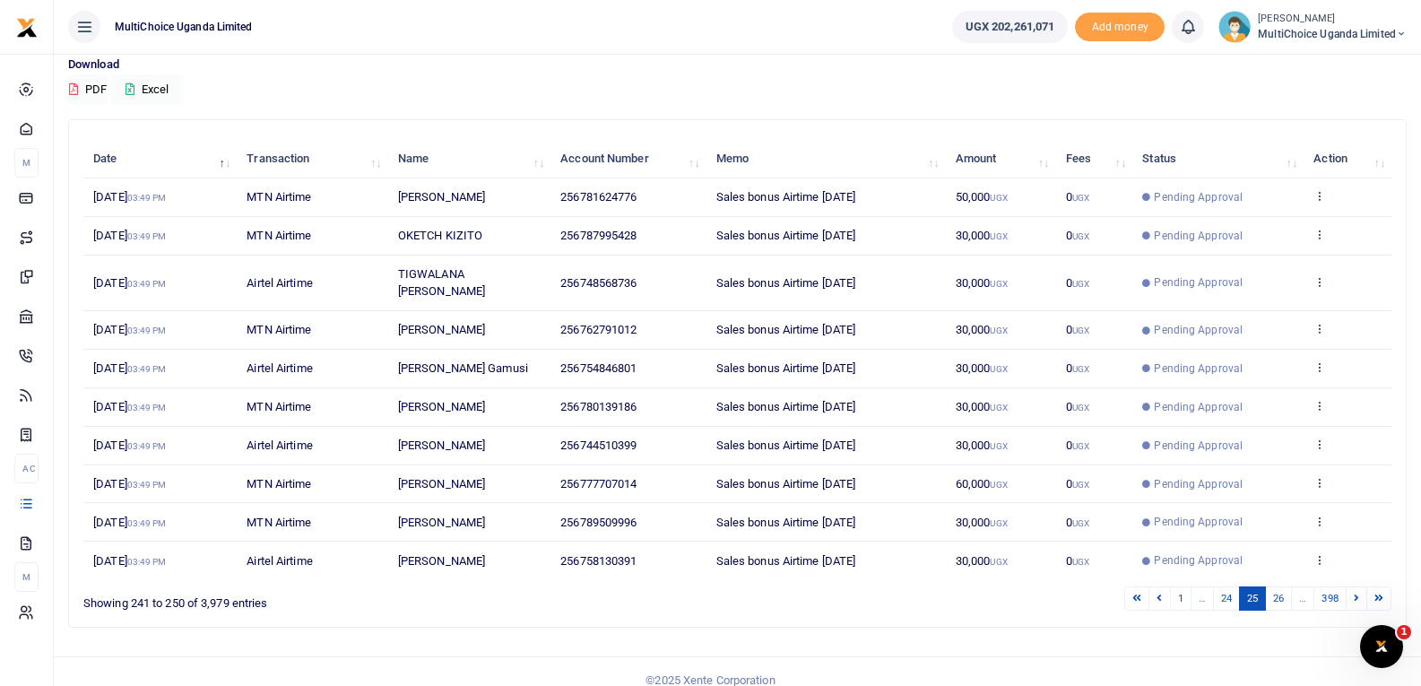
click at [1280, 595] on div "Search: Date Transaction Name Account Number Memo Amount Fees Status Action [DA…" at bounding box center [737, 373] width 1337 height 507
click at [1278, 587] on link "26" at bounding box center [1278, 598] width 27 height 24
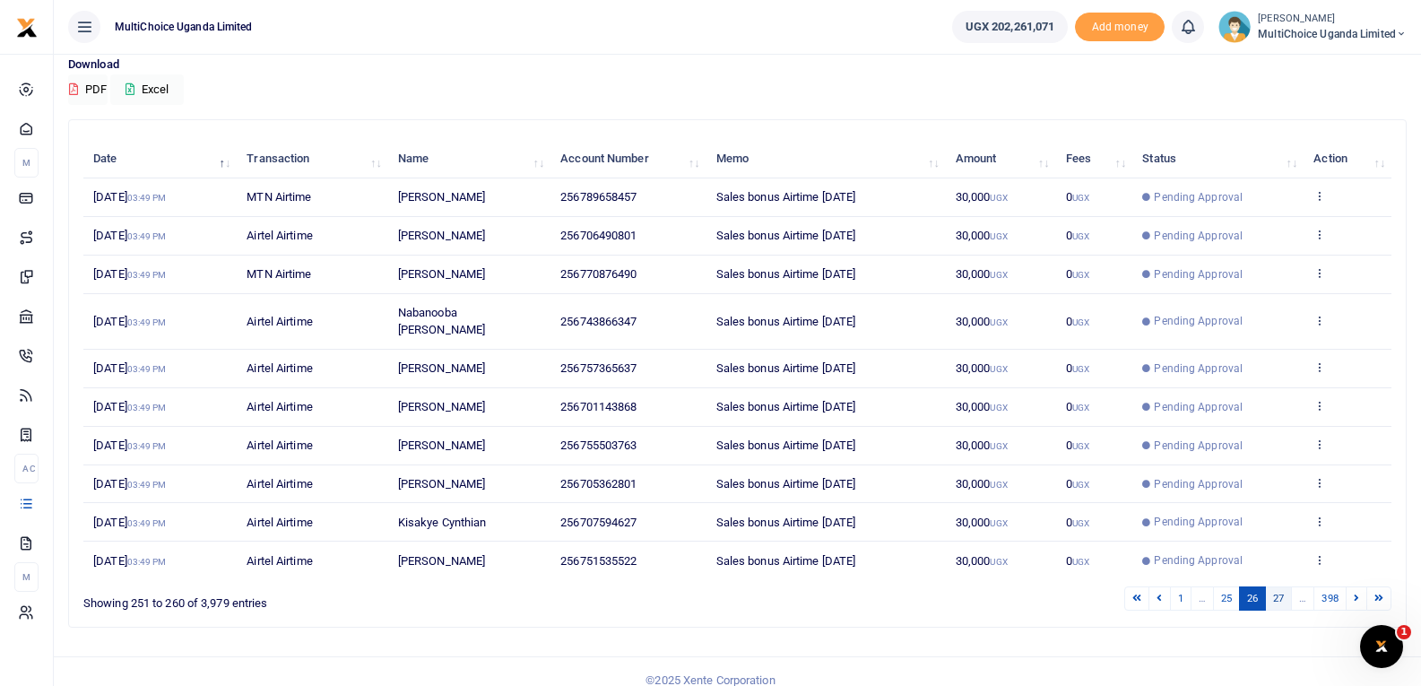
click at [1273, 586] on link "27" at bounding box center [1278, 598] width 27 height 24
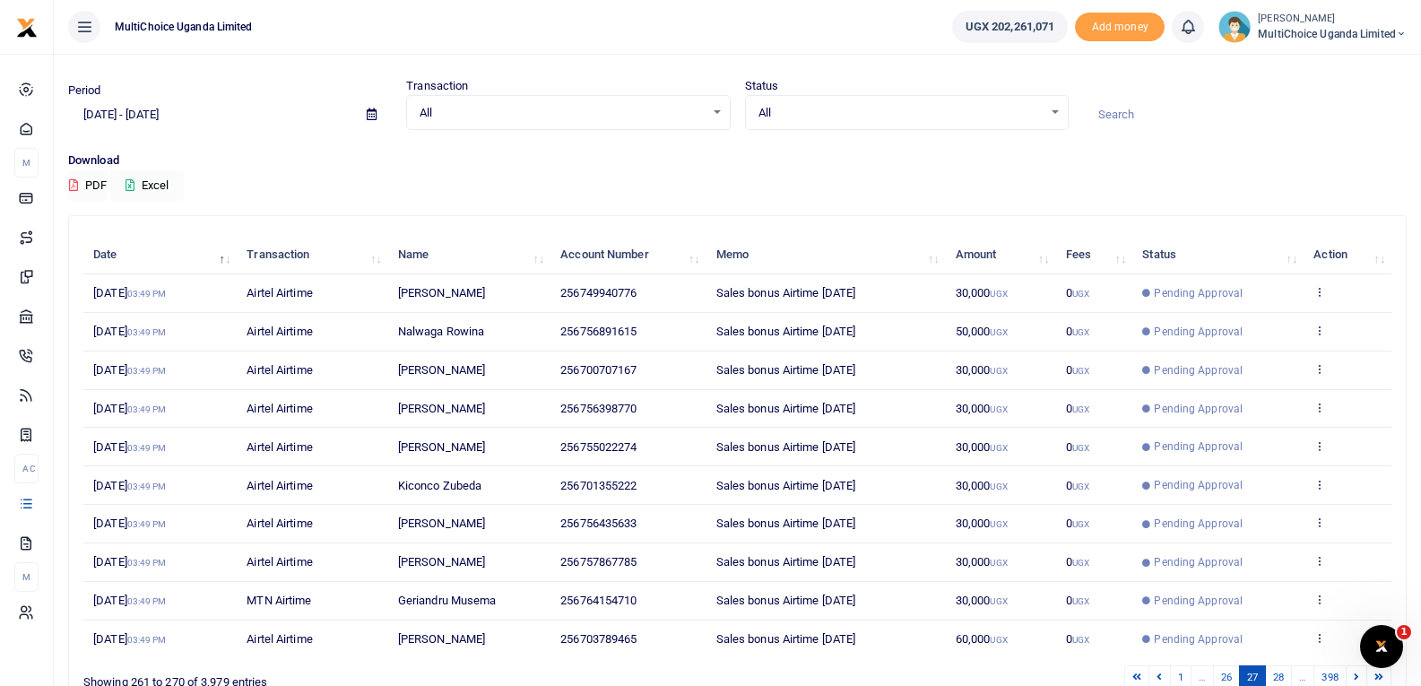
scroll to position [0, 0]
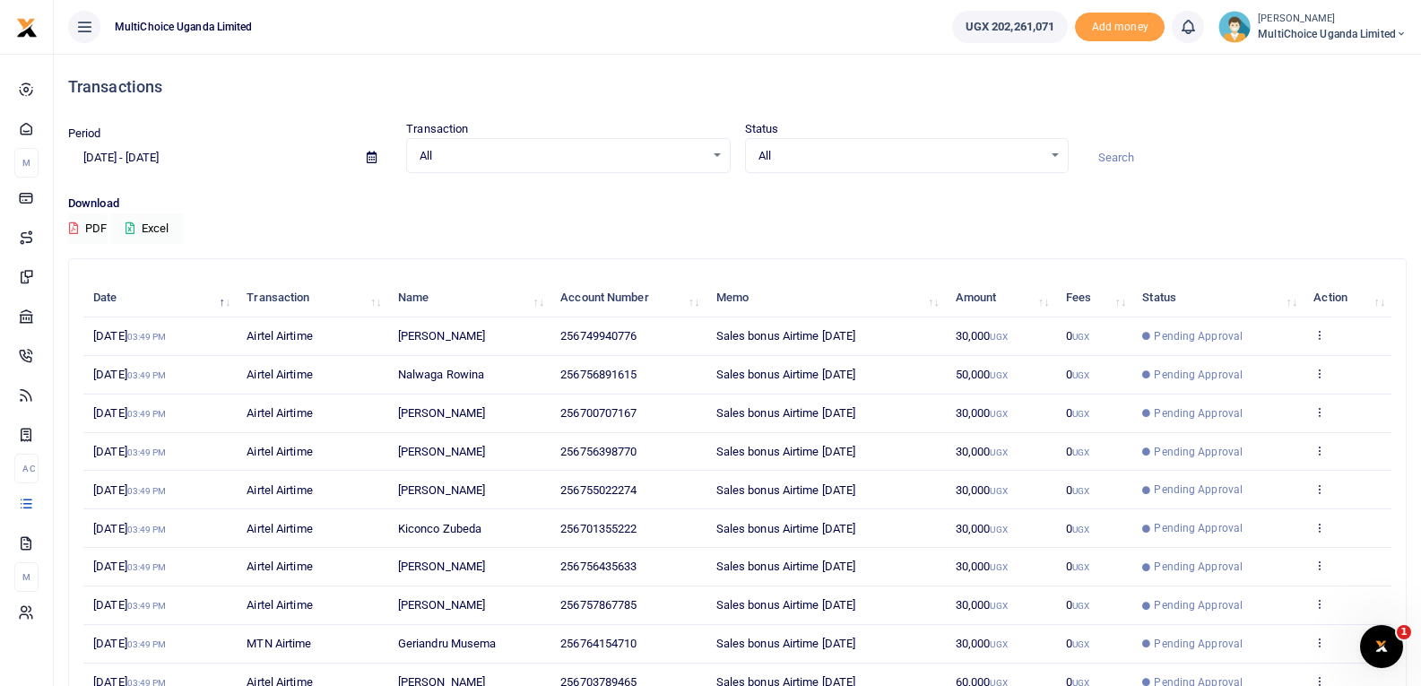
click at [1015, 167] on div "All Select an option... All Processing Successful Pending Declined Failed" at bounding box center [907, 156] width 324 height 36
click at [1018, 158] on span "All" at bounding box center [900, 156] width 284 height 18
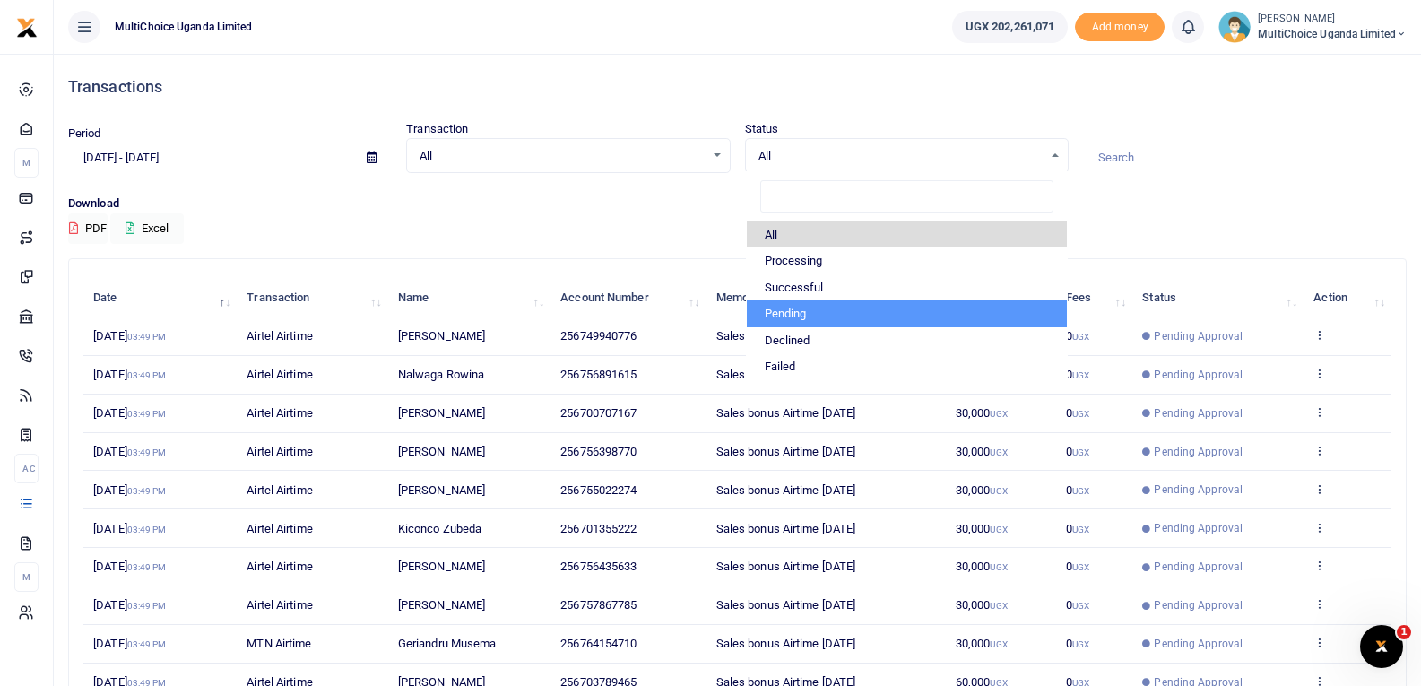
click at [819, 314] on li "Pending" at bounding box center [907, 313] width 320 height 27
select select "PENDING"
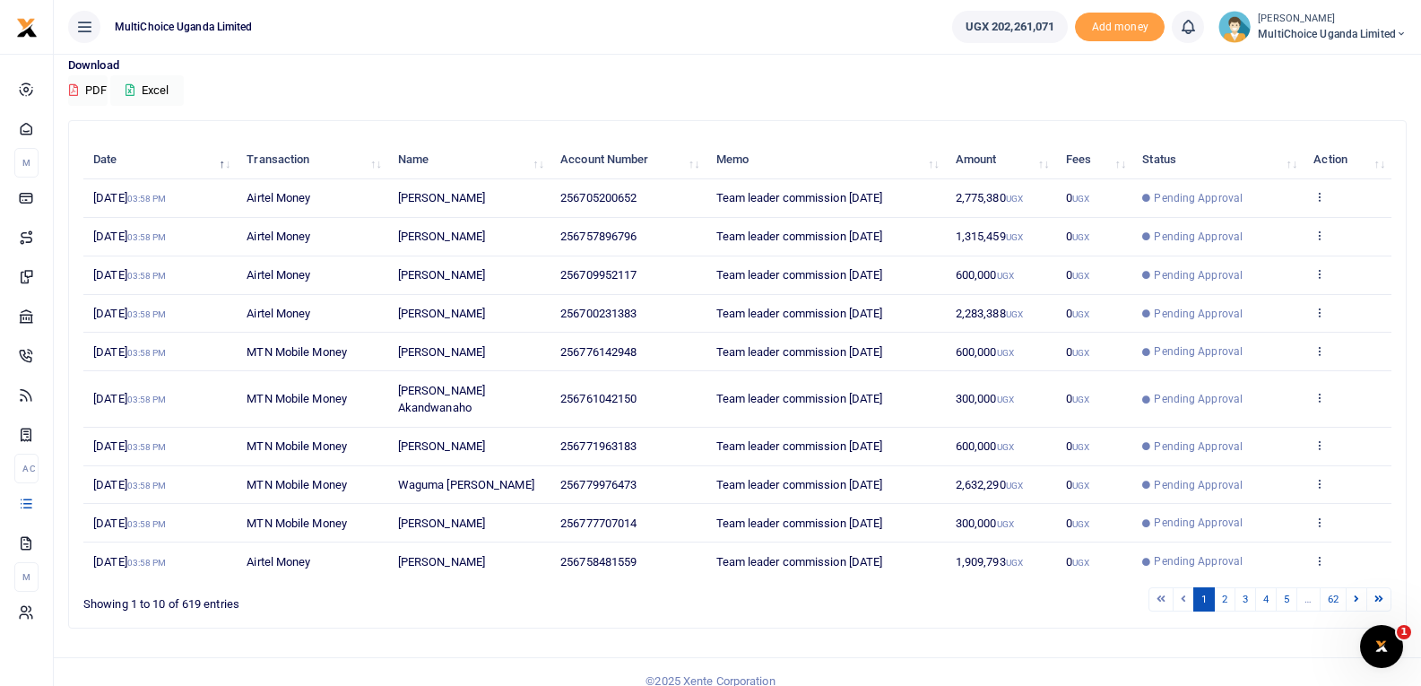
scroll to position [139, 0]
click at [1333, 586] on link "62" at bounding box center [1333, 598] width 27 height 24
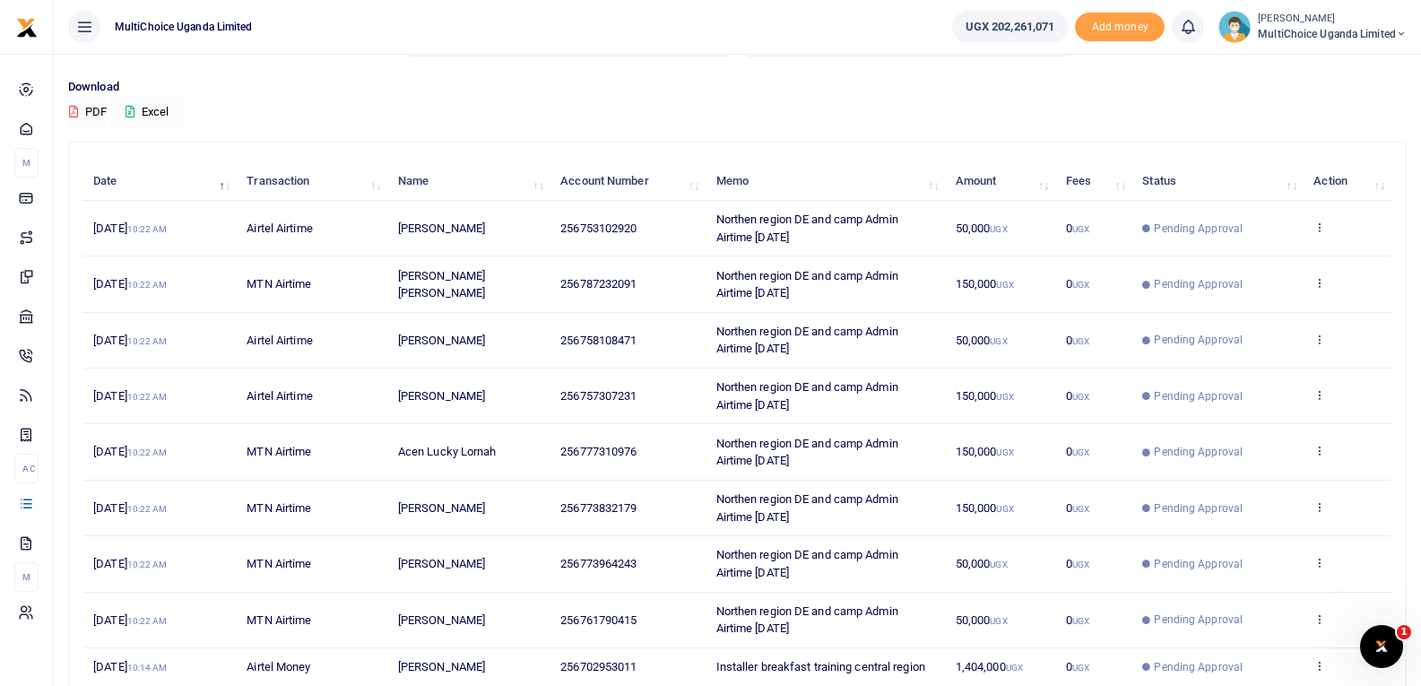
scroll to position [240, 0]
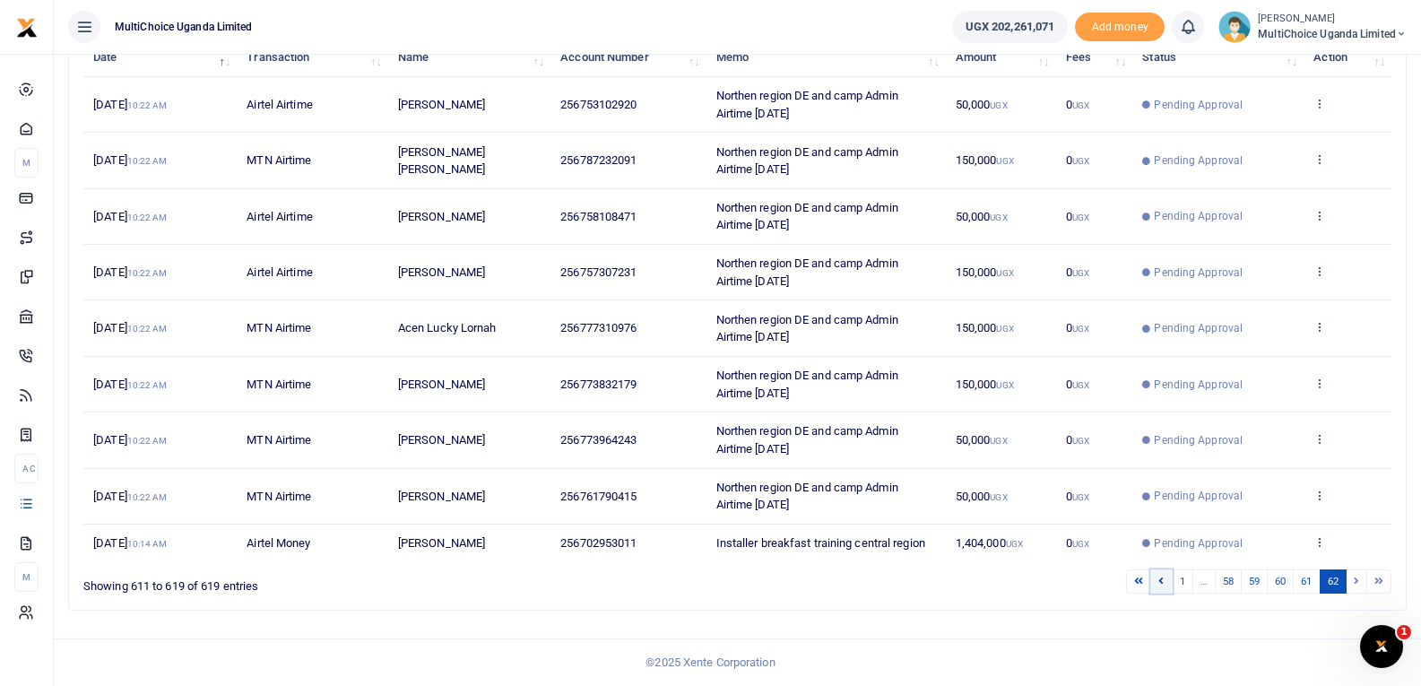
click at [1163, 579] on link at bounding box center [1161, 581] width 22 height 24
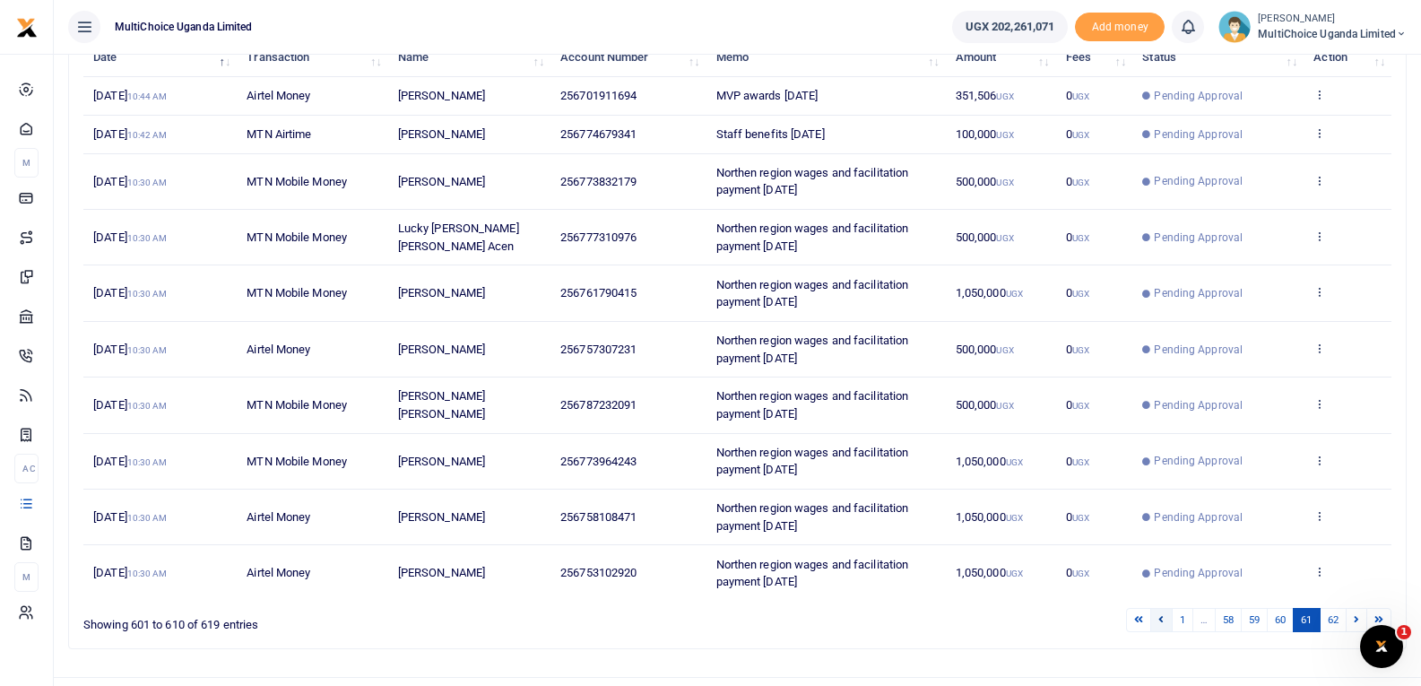
click at [1161, 621] on link at bounding box center [1161, 620] width 22 height 24
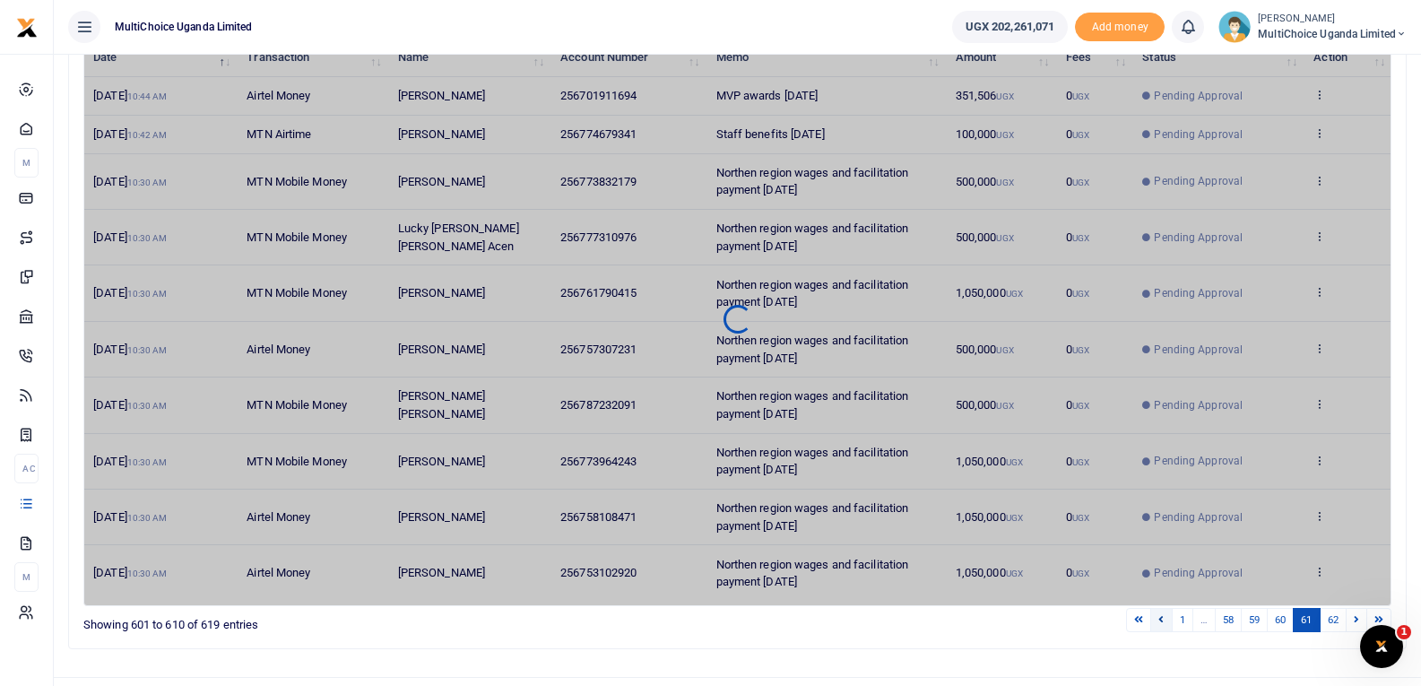
scroll to position [139, 0]
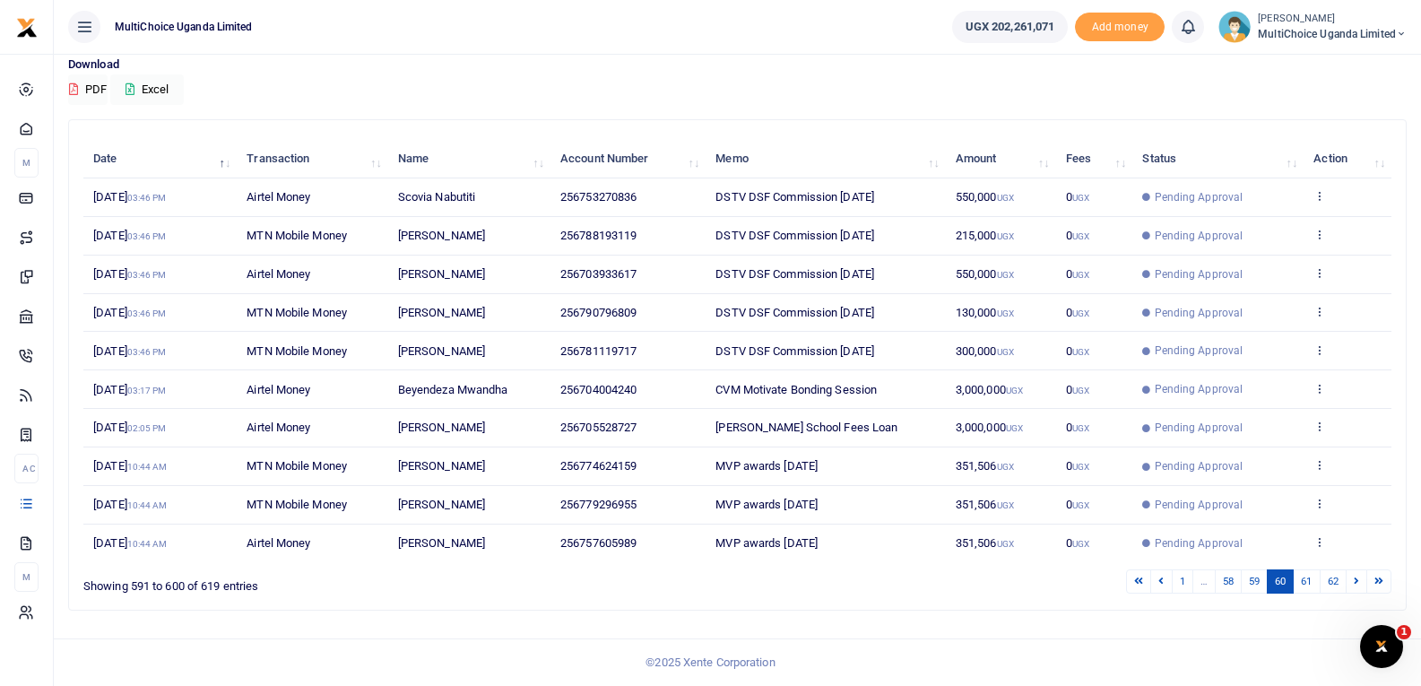
click at [1161, 621] on div "Search: Date Transaction Name Account Number Memo Amount Fees Status Action [DA…" at bounding box center [737, 372] width 1353 height 506
click at [1161, 576] on link at bounding box center [1161, 581] width 22 height 24
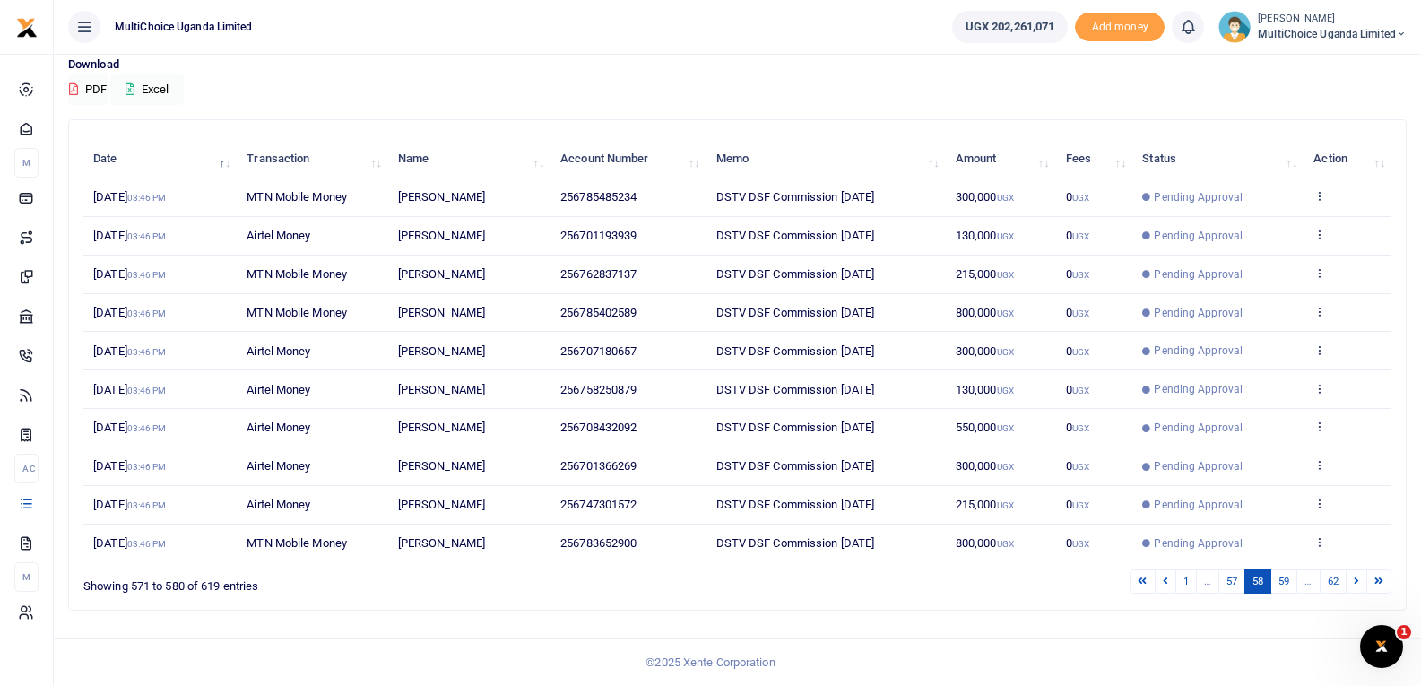
click at [1163, 576] on icon at bounding box center [1165, 581] width 5 height 10
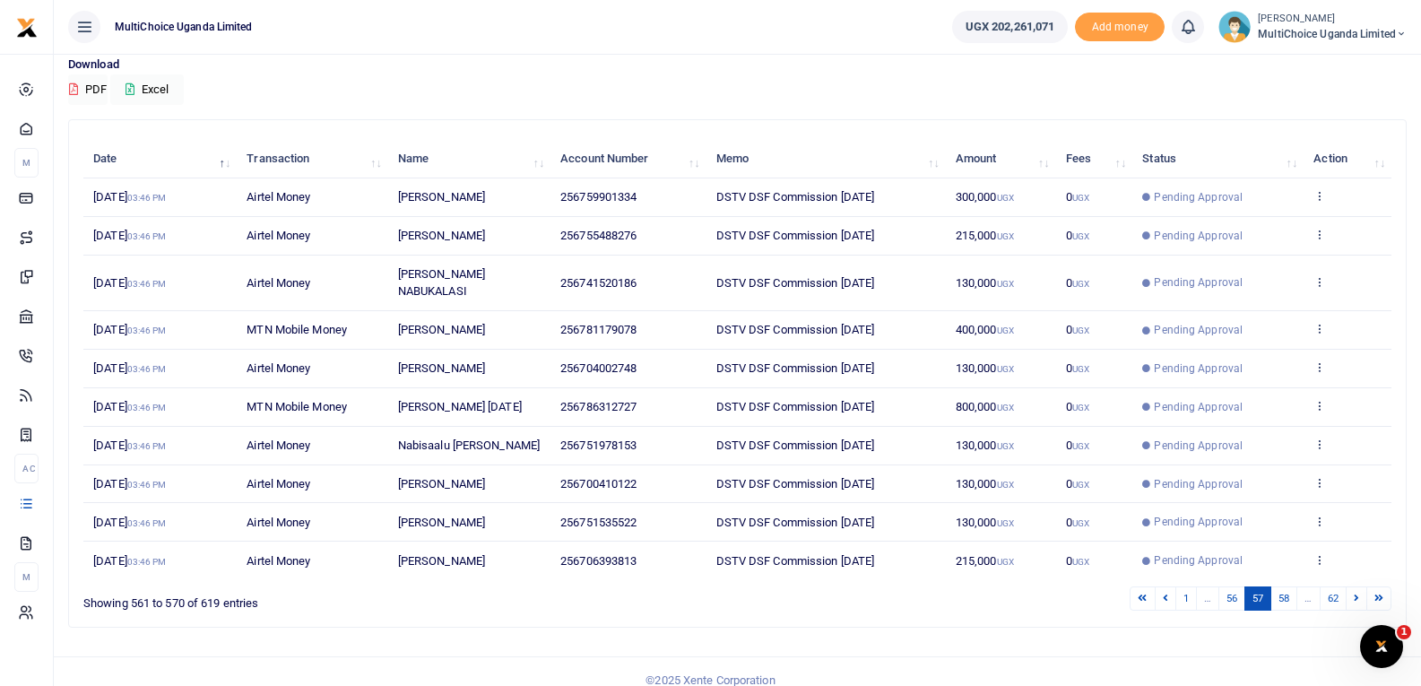
click at [1163, 593] on icon at bounding box center [1165, 598] width 5 height 10
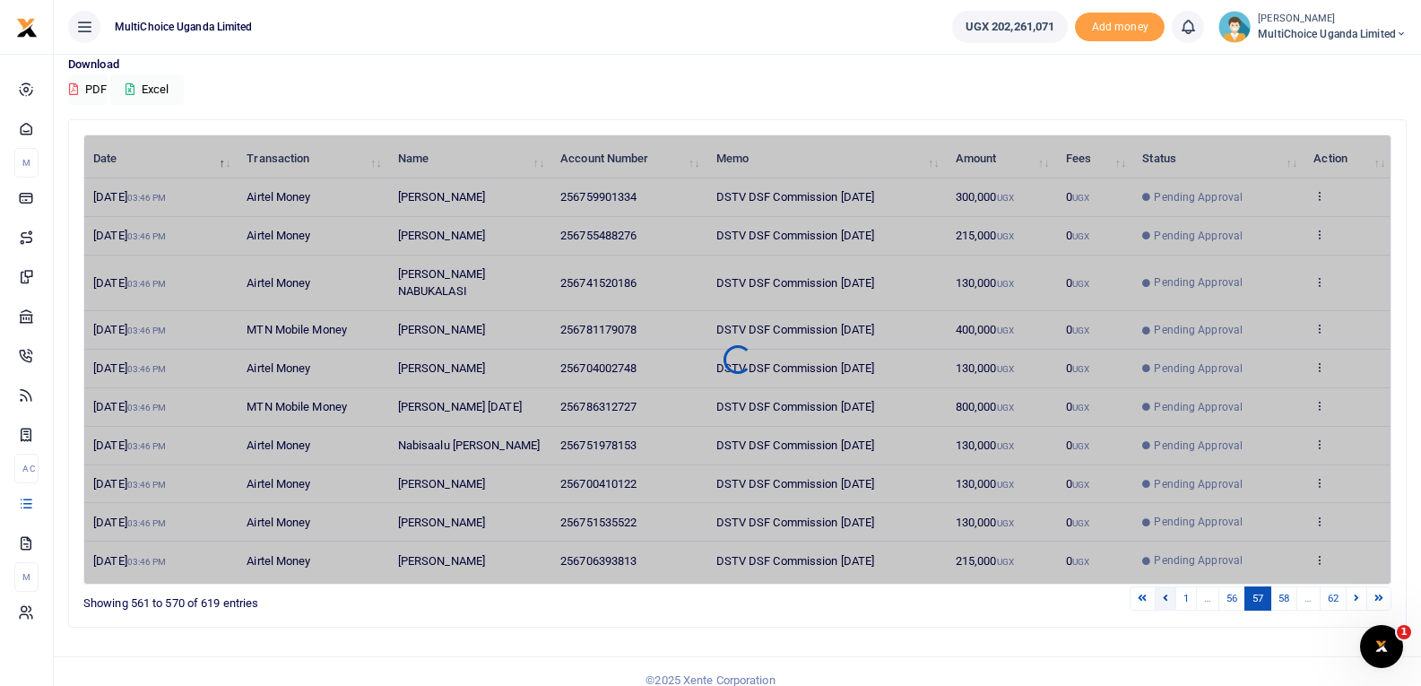
click at [1163, 593] on icon at bounding box center [1165, 598] width 5 height 10
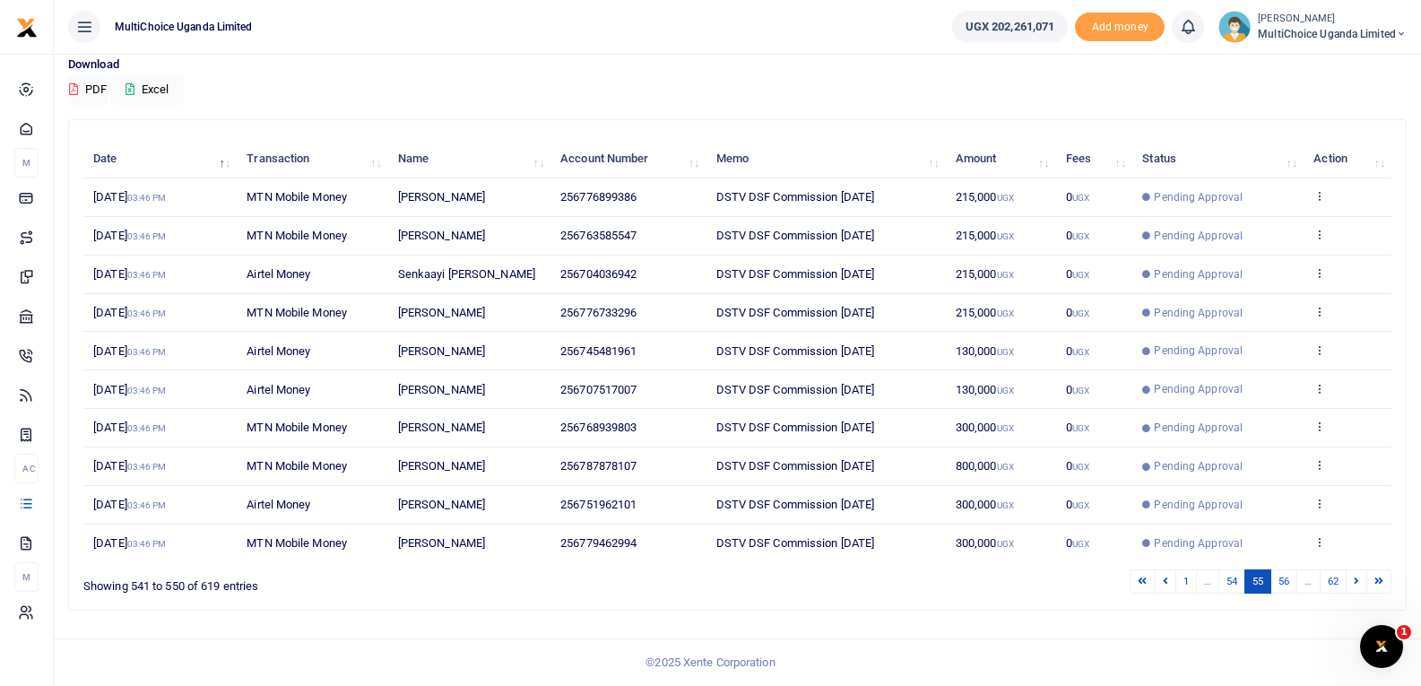
click at [1163, 576] on icon at bounding box center [1165, 581] width 5 height 10
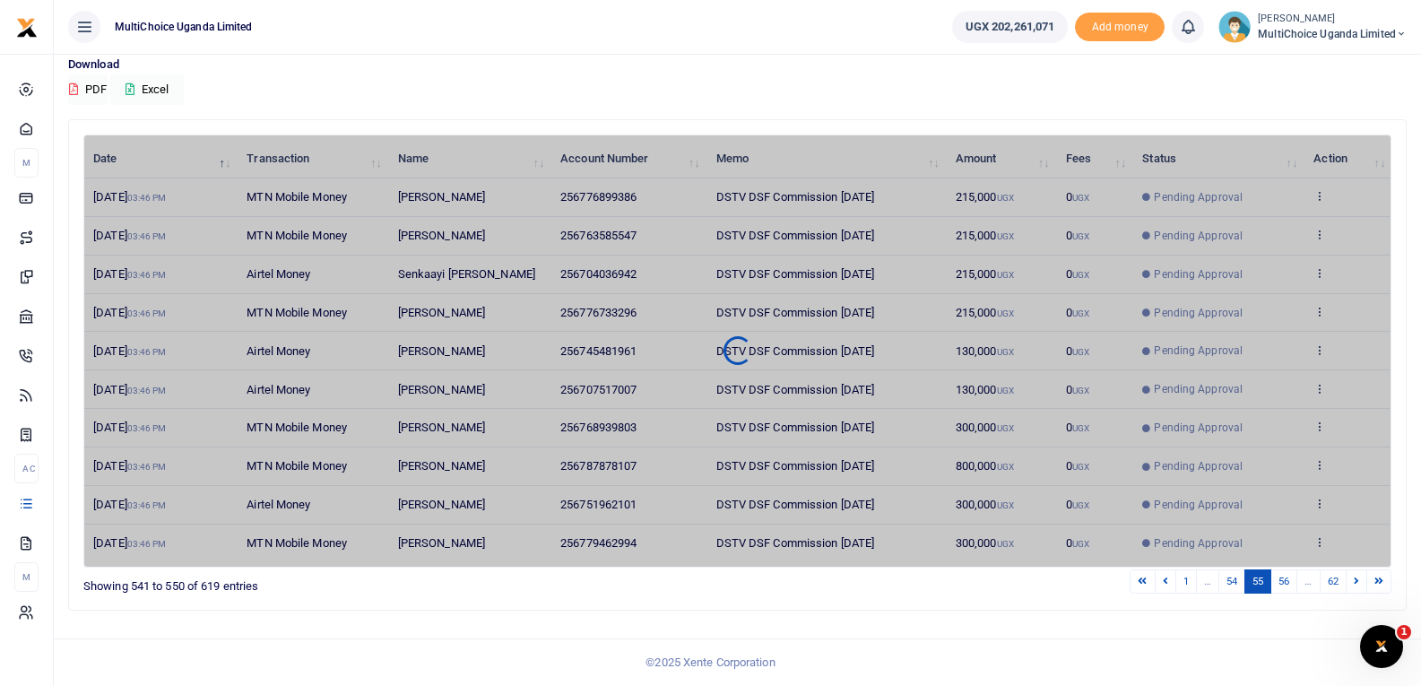
click at [1163, 576] on icon at bounding box center [1165, 581] width 5 height 10
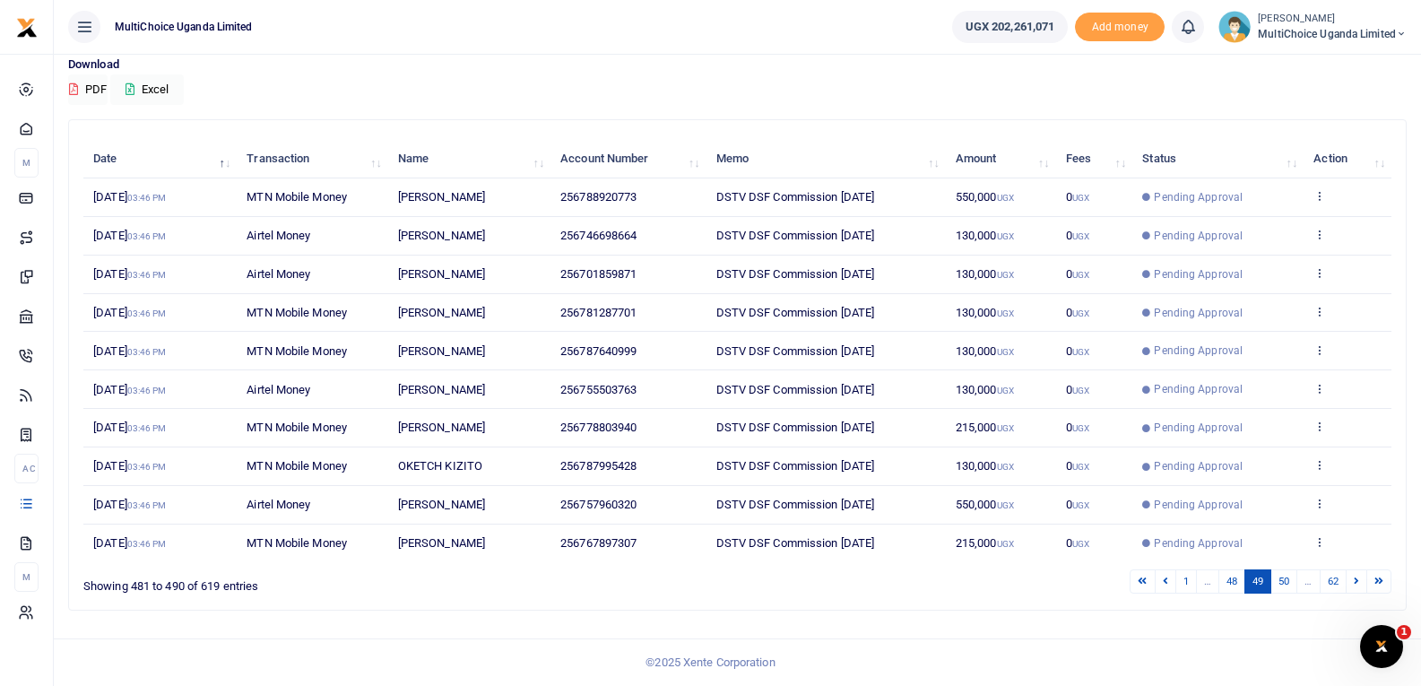
click at [1163, 576] on icon at bounding box center [1165, 581] width 5 height 10
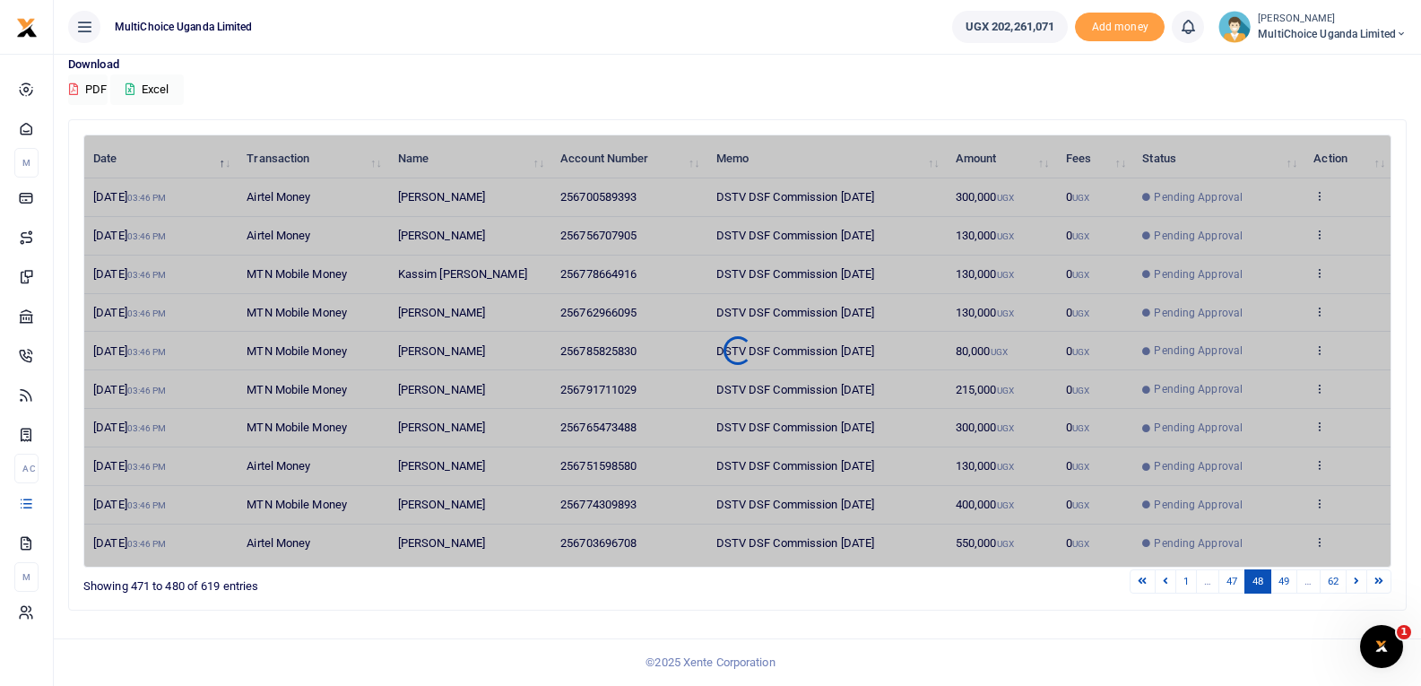
click at [1163, 576] on icon at bounding box center [1165, 581] width 5 height 10
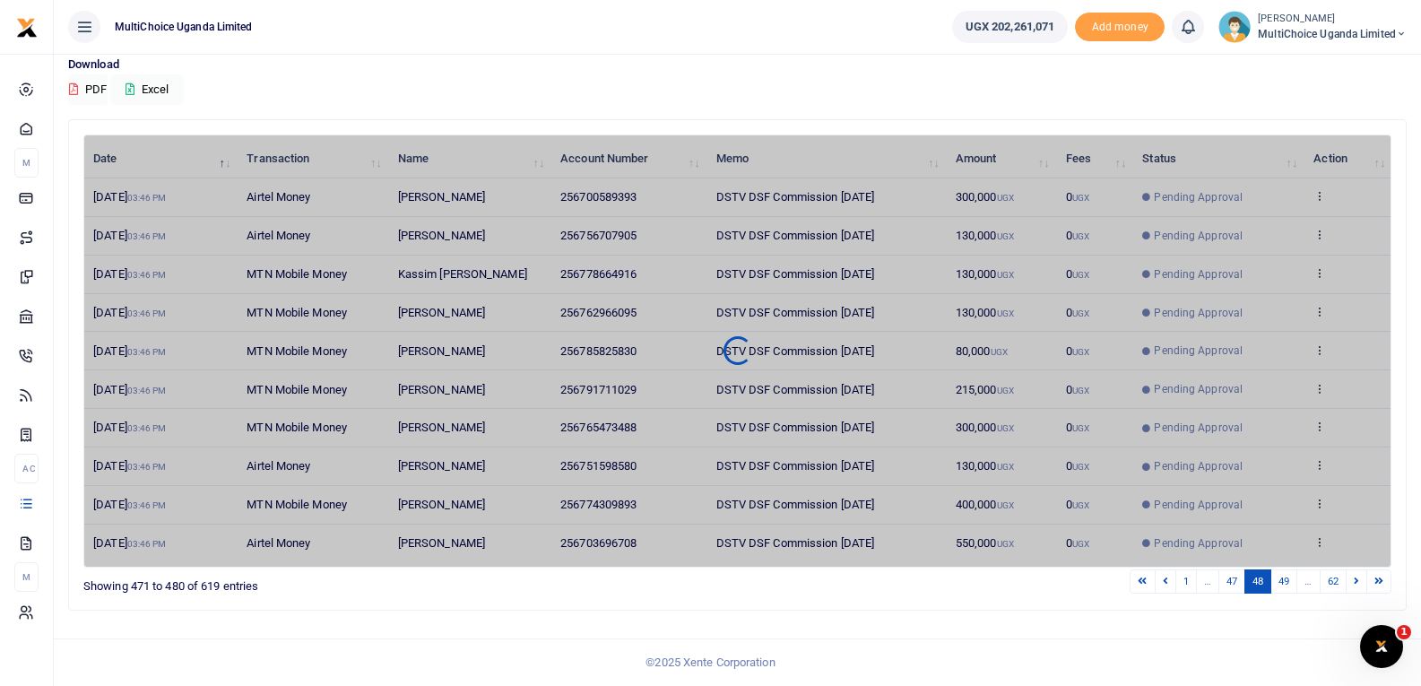
click at [1163, 576] on icon at bounding box center [1165, 581] width 5 height 10
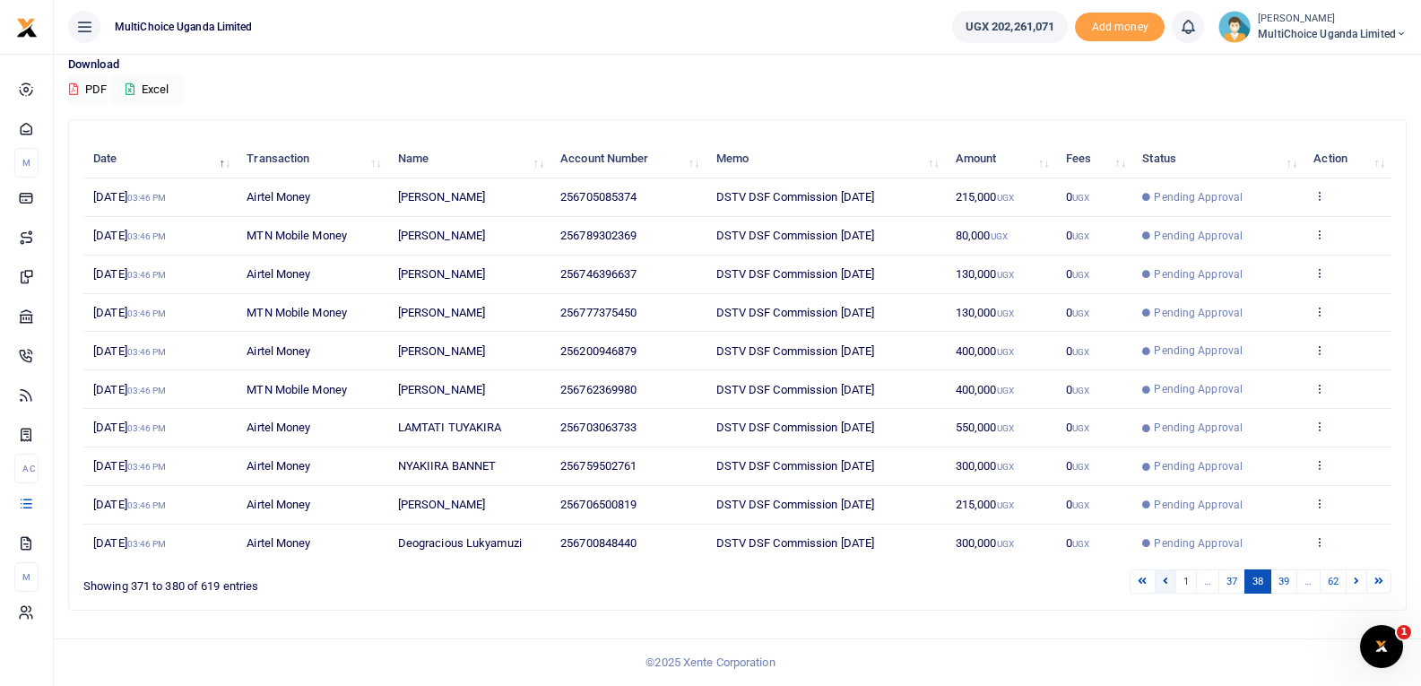
click at [1165, 584] on icon at bounding box center [1165, 581] width 5 height 10
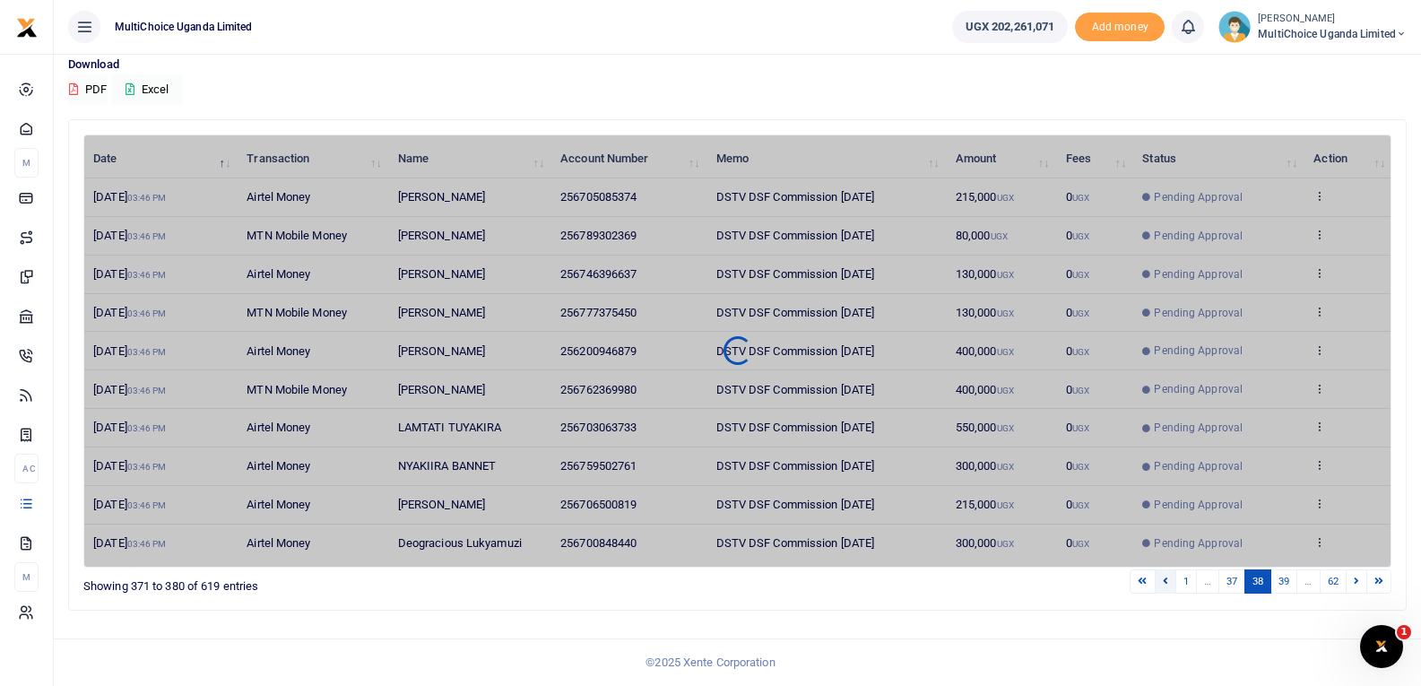
click at [1165, 584] on icon at bounding box center [1165, 581] width 5 height 10
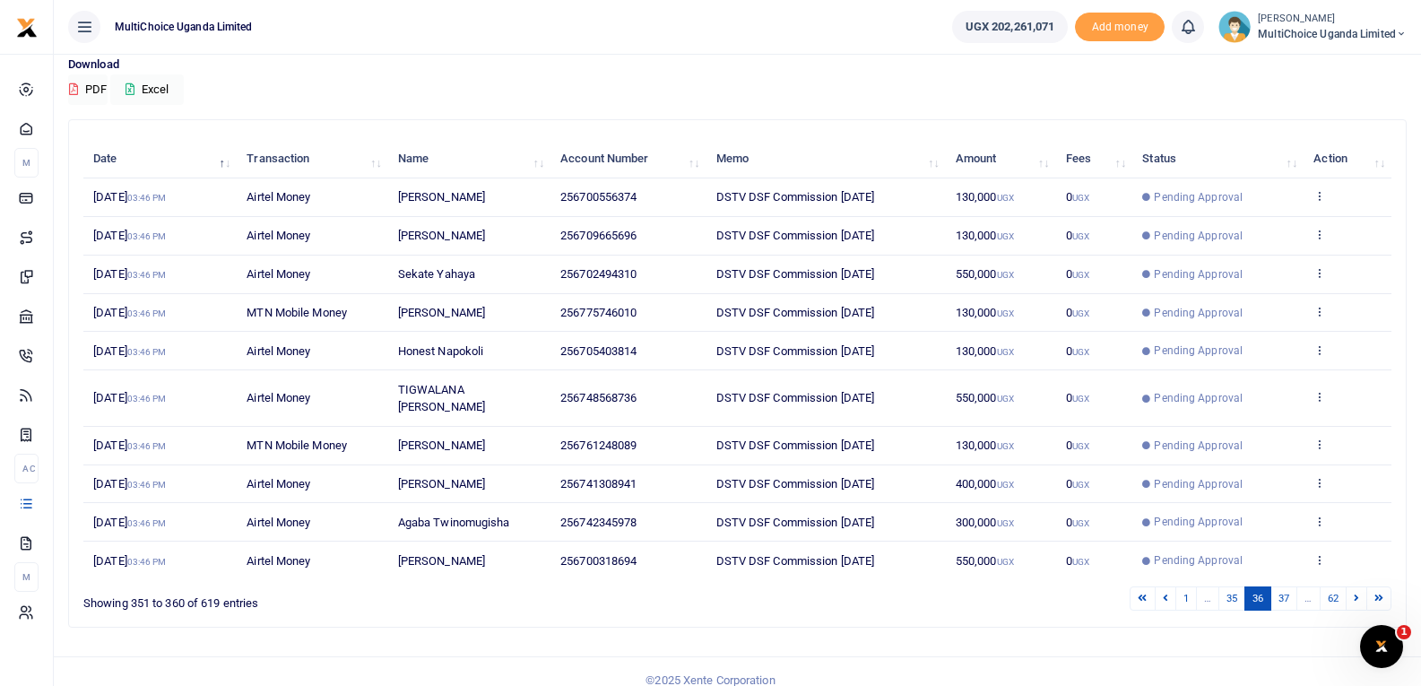
click at [1165, 593] on icon at bounding box center [1165, 598] width 5 height 10
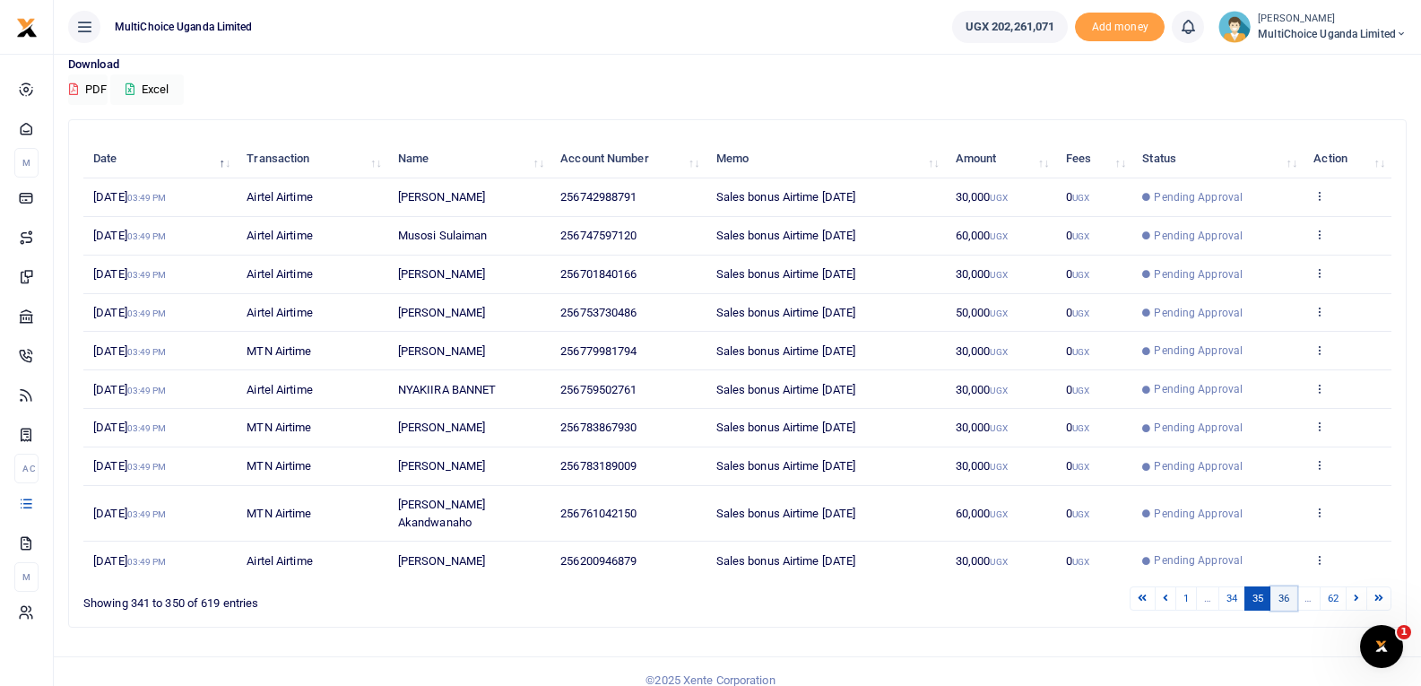
click at [1276, 586] on link "36" at bounding box center [1283, 598] width 27 height 24
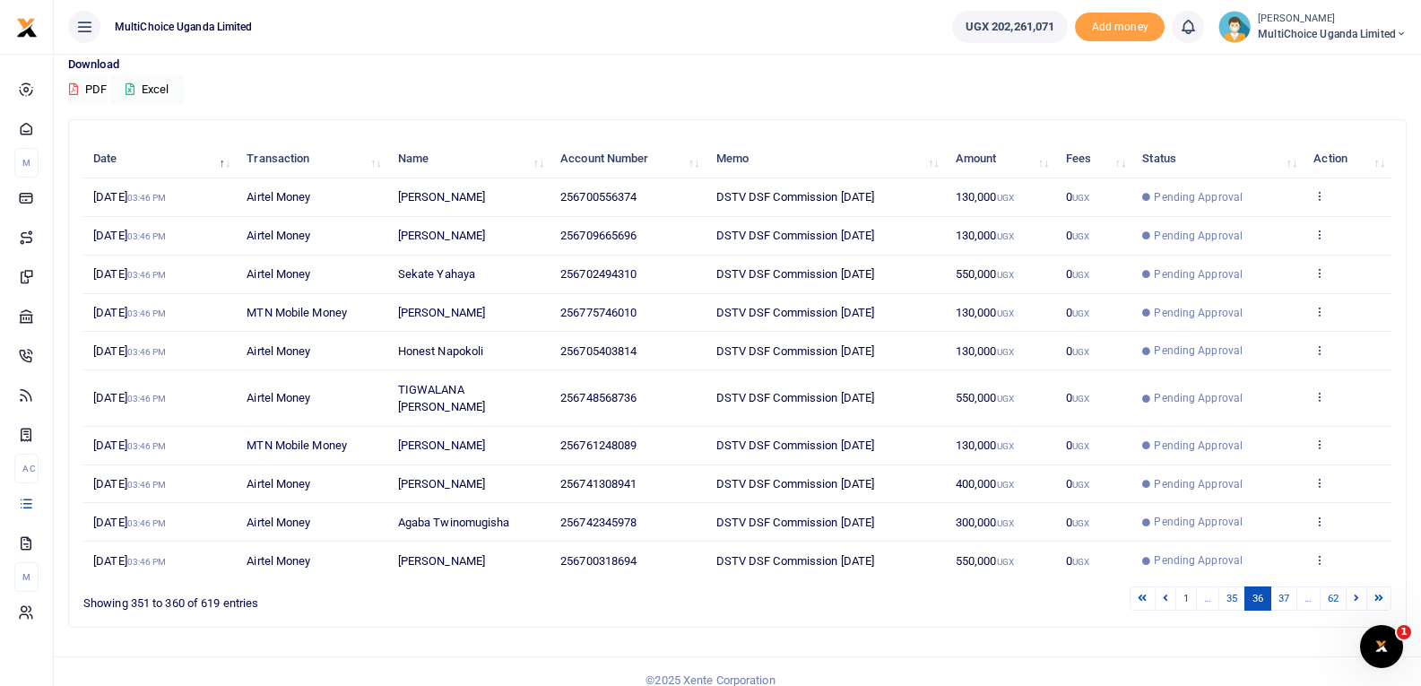
click at [1309, 193] on td "View details Send again" at bounding box center [1348, 197] width 88 height 39
click at [1313, 198] on td "View details Send again" at bounding box center [1348, 197] width 88 height 39
click at [1318, 195] on icon at bounding box center [1319, 195] width 12 height 13
click at [1288, 223] on link "View details" at bounding box center [1254, 225] width 142 height 25
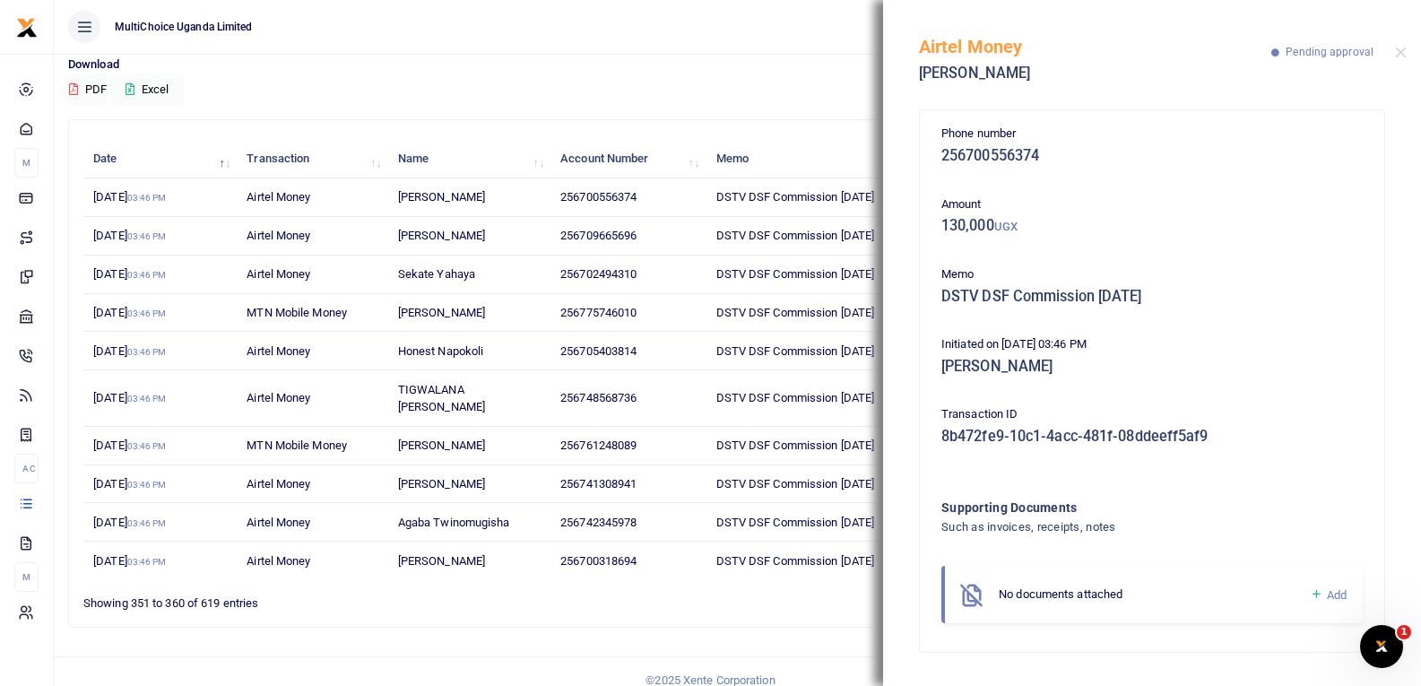
click at [1314, 594] on icon at bounding box center [1316, 594] width 13 height 16
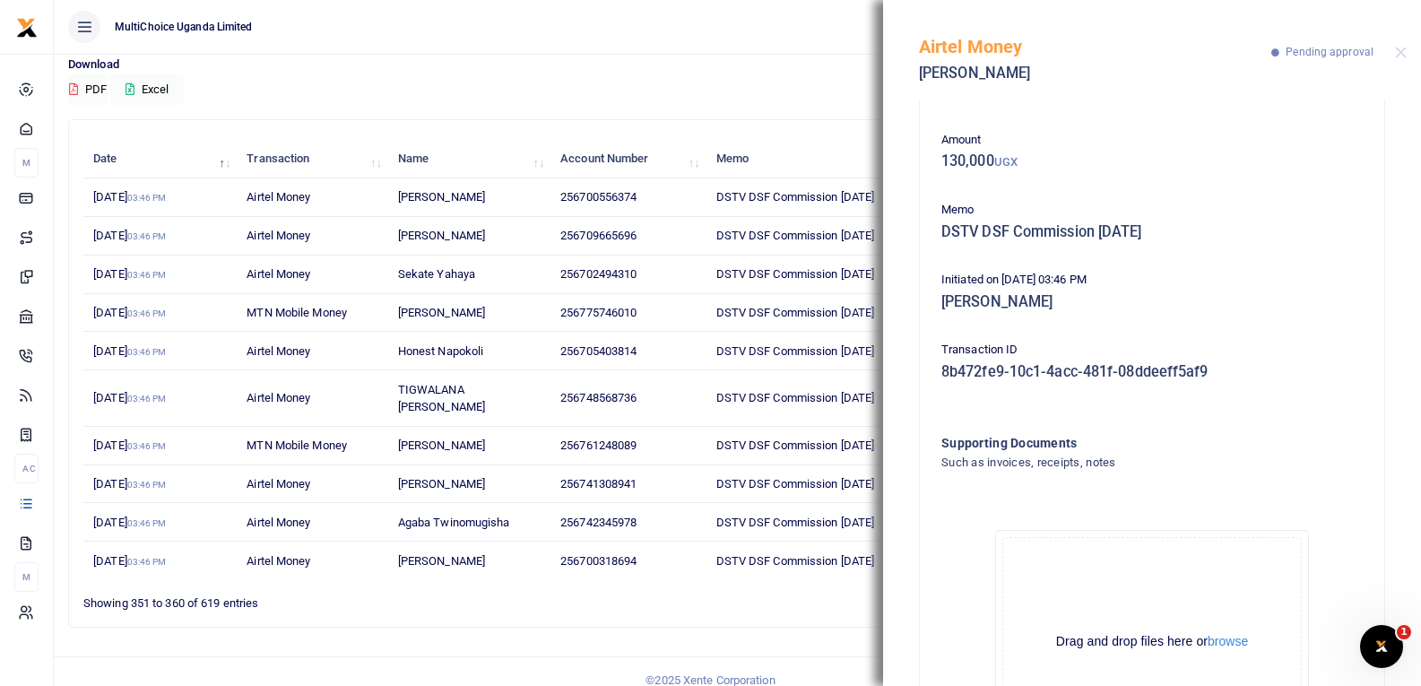
scroll to position [198, 0]
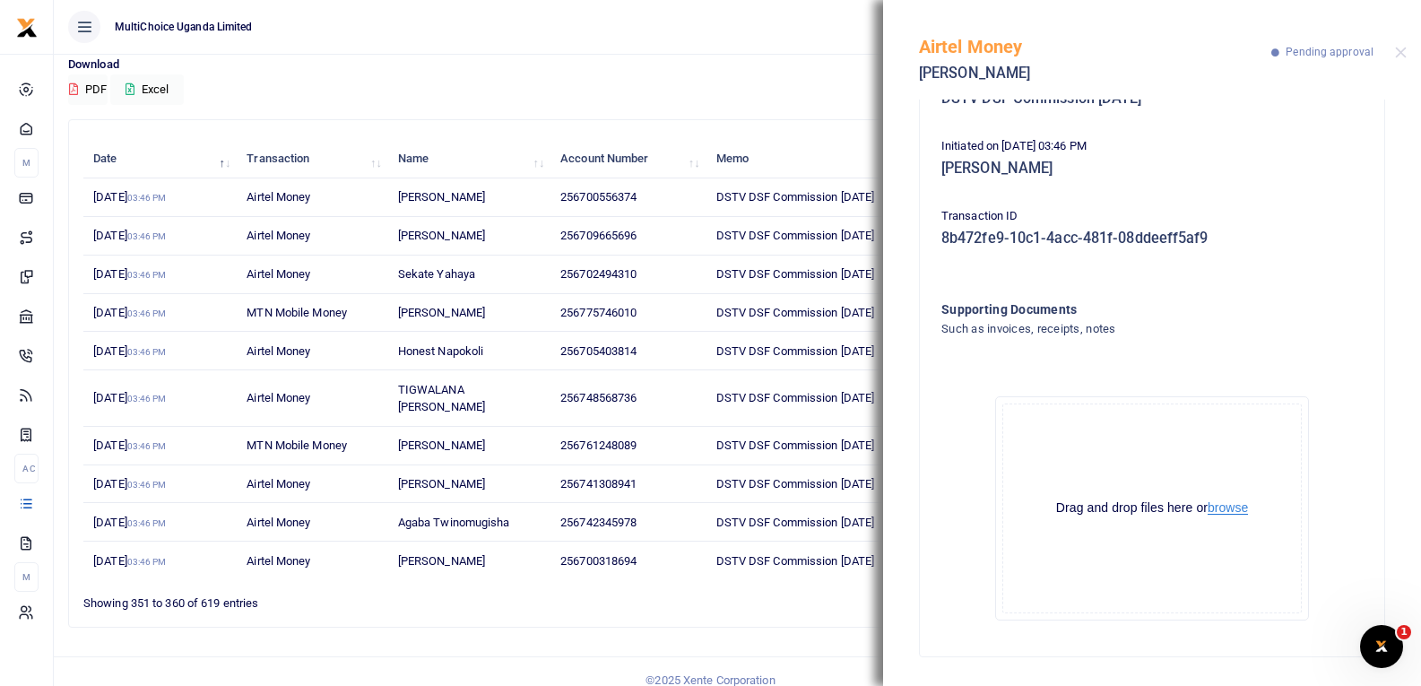
click at [1218, 501] on button "browse" at bounding box center [1228, 507] width 40 height 13
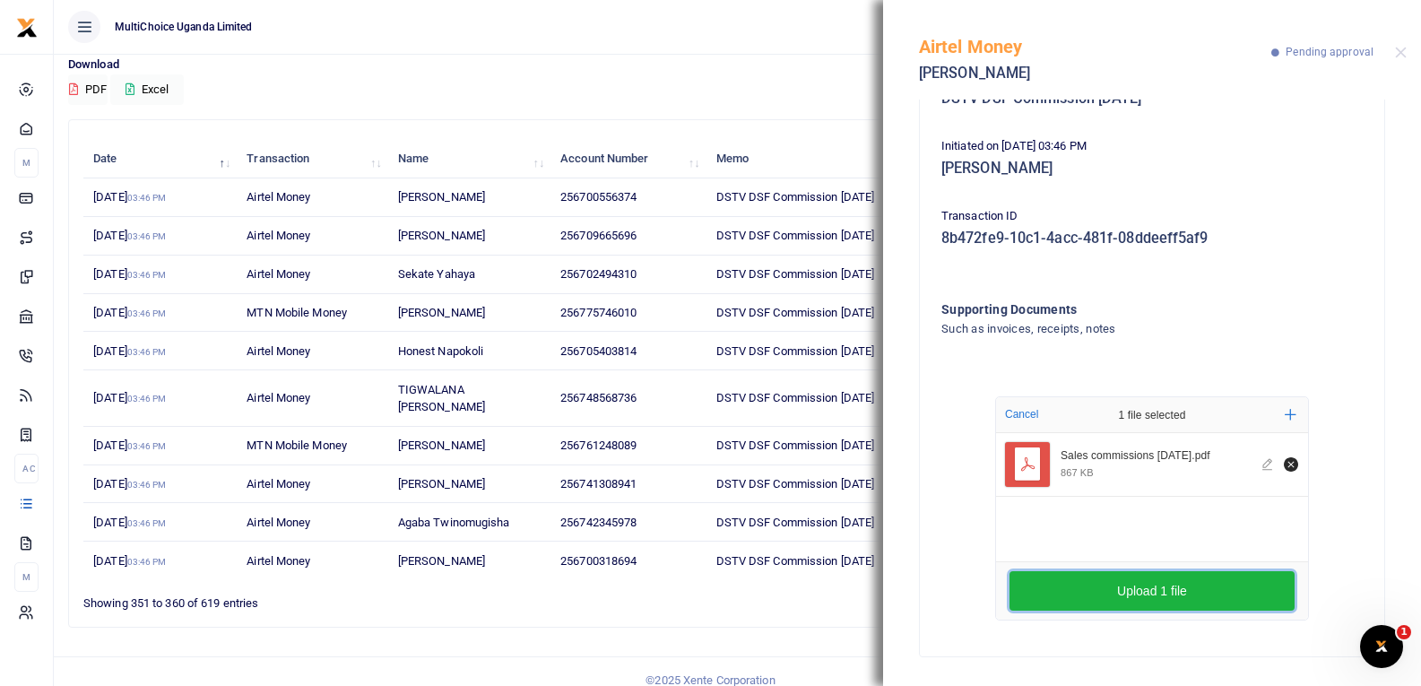
click at [1190, 585] on button "Upload 1 file" at bounding box center [1152, 590] width 285 height 39
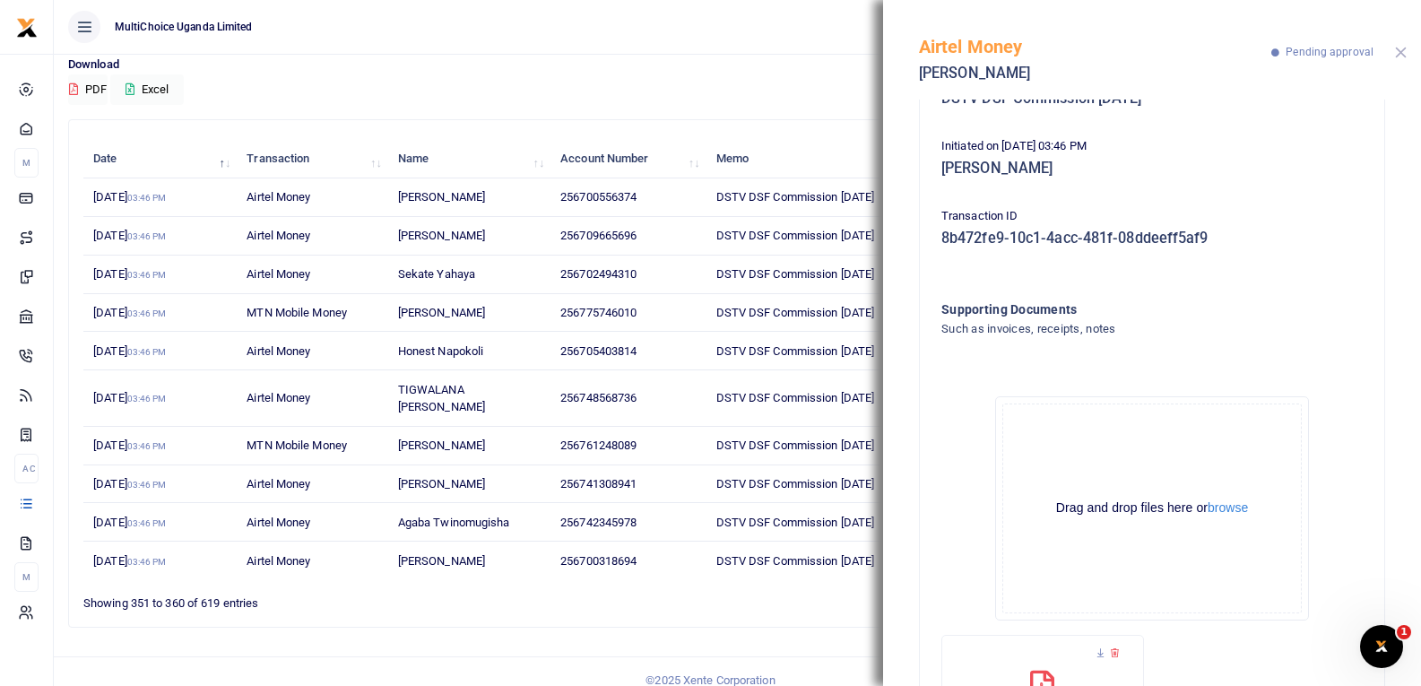
click at [1401, 56] on button "Close" at bounding box center [1401, 53] width 12 height 12
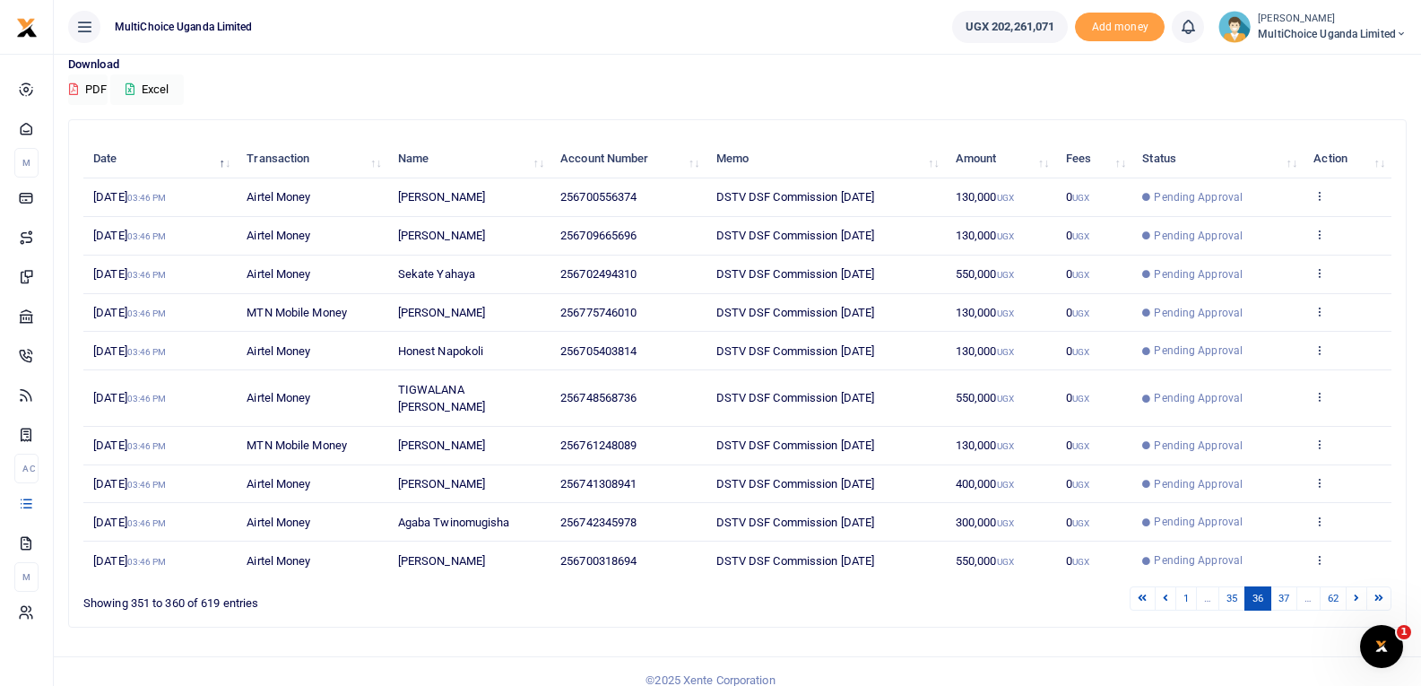
click at [1387, 22] on small "[PERSON_NAME]" at bounding box center [1332, 19] width 149 height 15
click at [1370, 61] on link "Switch accounts" at bounding box center [1338, 65] width 142 height 25
